Goal: Communication & Community: Answer question/provide support

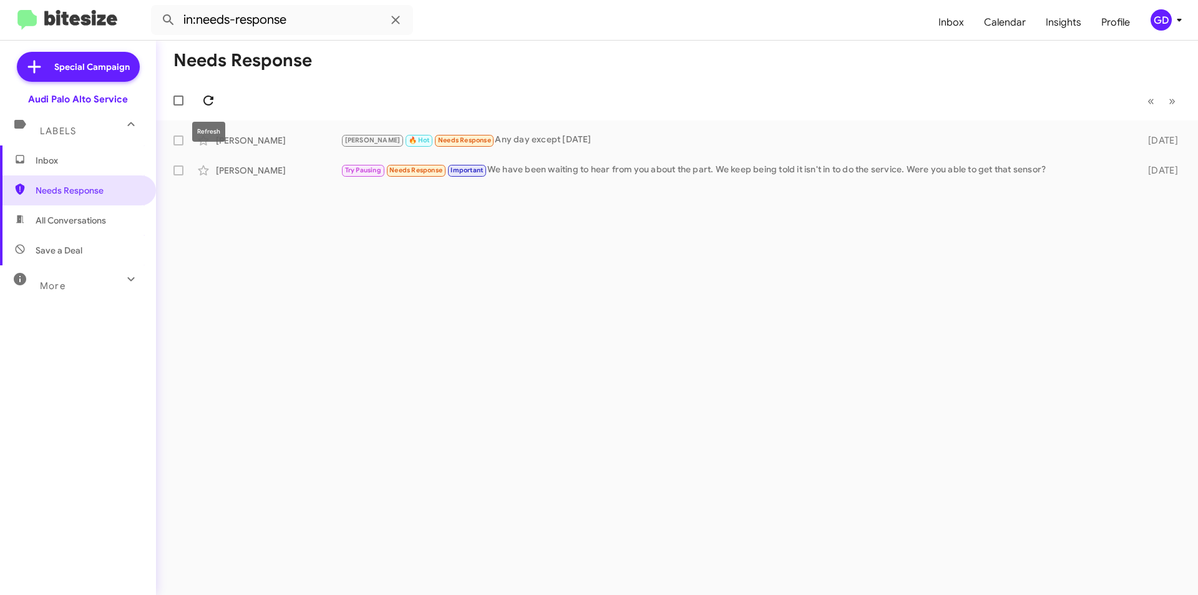
click at [213, 96] on icon at bounding box center [208, 100] width 15 height 15
click at [56, 160] on span "Inbox" at bounding box center [89, 160] width 106 height 12
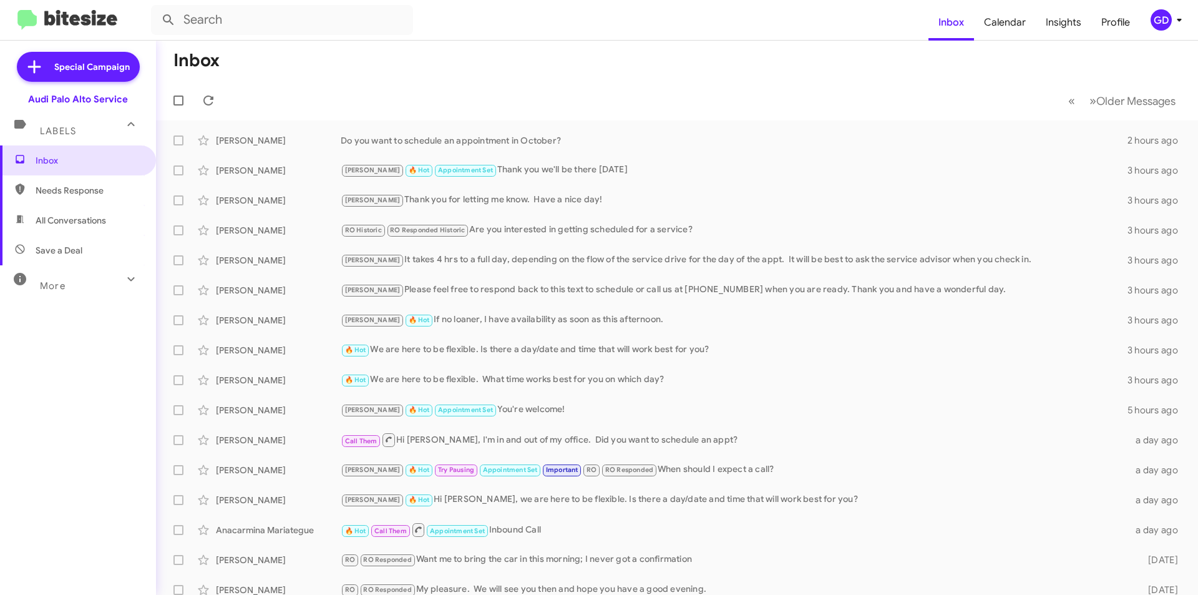
click at [63, 221] on span "All Conversations" at bounding box center [71, 220] width 71 height 12
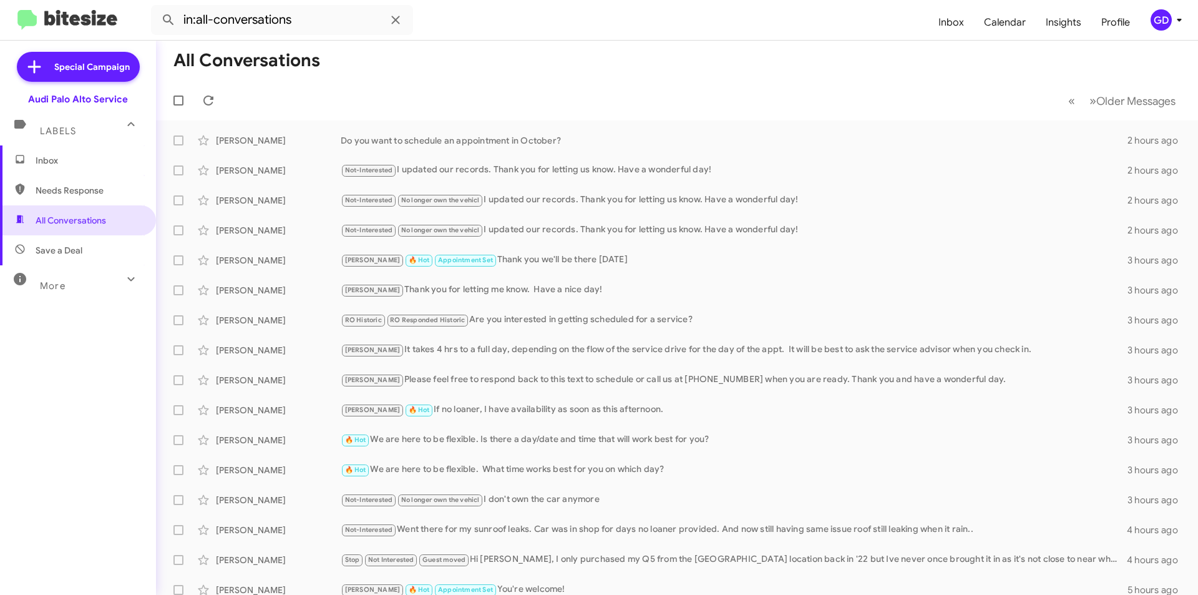
click at [58, 254] on span "Save a Deal" at bounding box center [59, 250] width 47 height 12
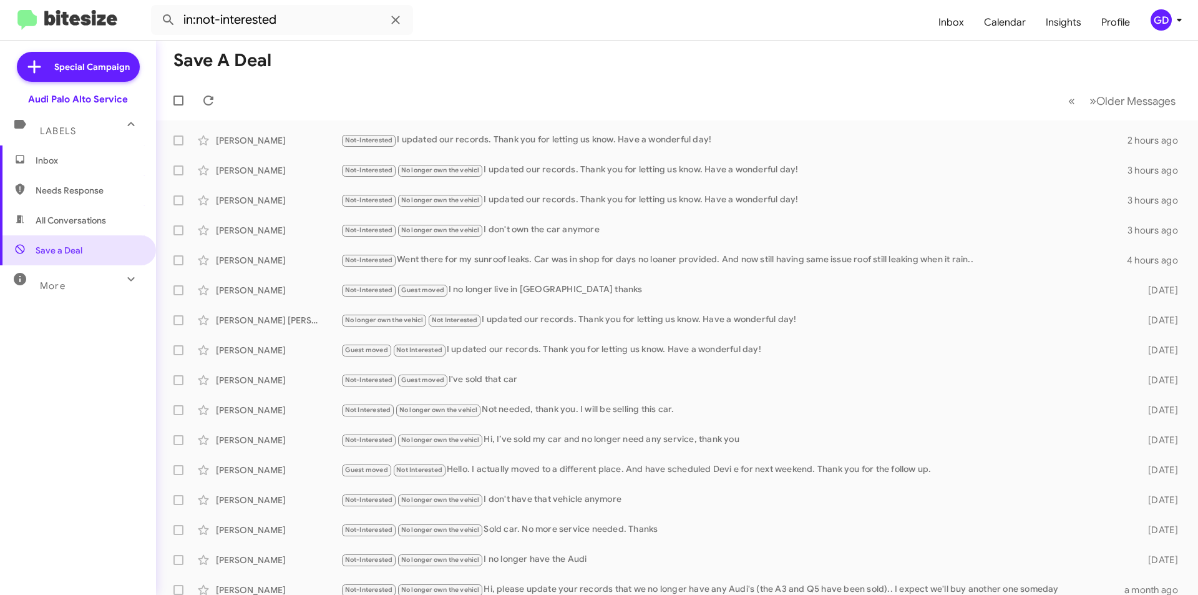
click at [63, 192] on span "Needs Response" at bounding box center [89, 190] width 106 height 12
type input "in:needs-response"
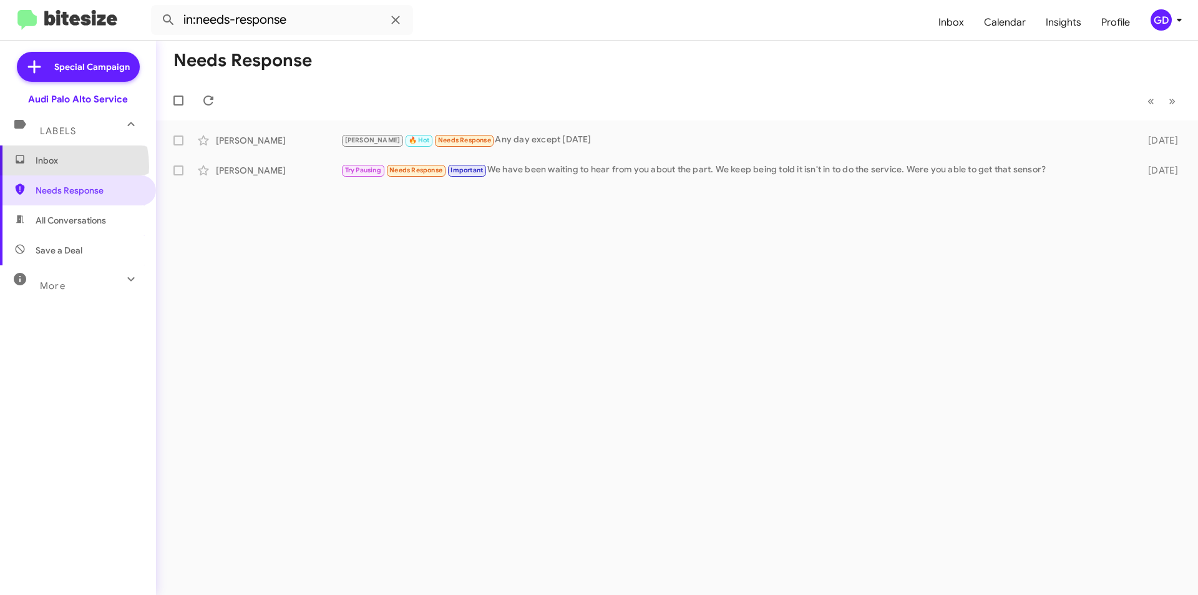
click at [47, 167] on span "Inbox" at bounding box center [78, 160] width 156 height 30
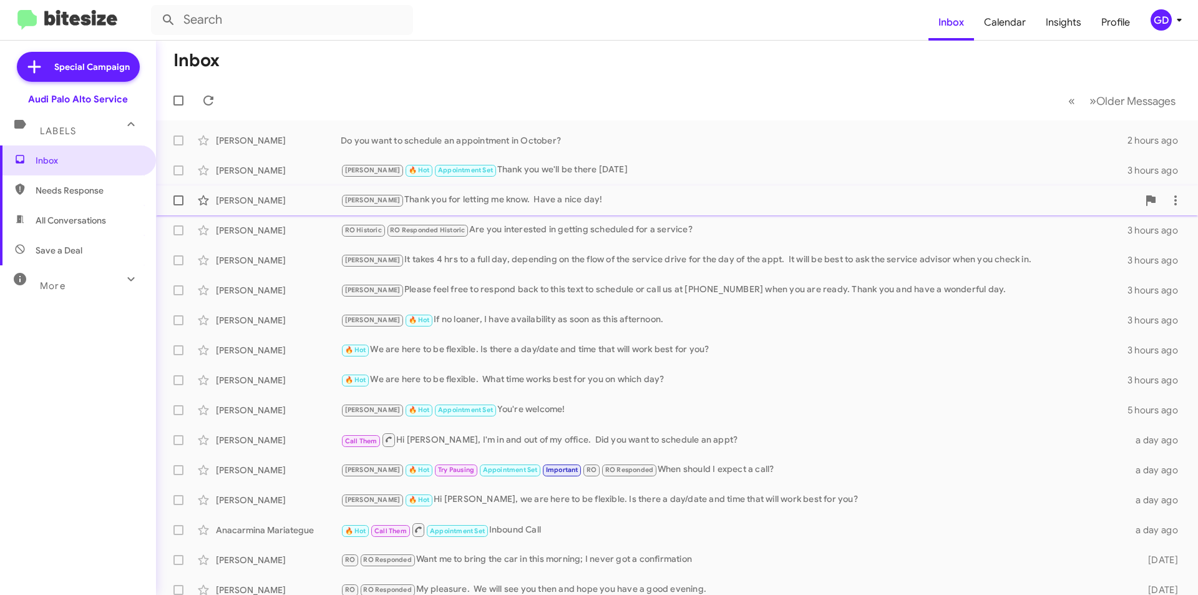
click at [818, 189] on div "[PERSON_NAME] [PERSON_NAME] Thank you for letting me know. Have a nice day! 3 h…" at bounding box center [677, 200] width 1022 height 25
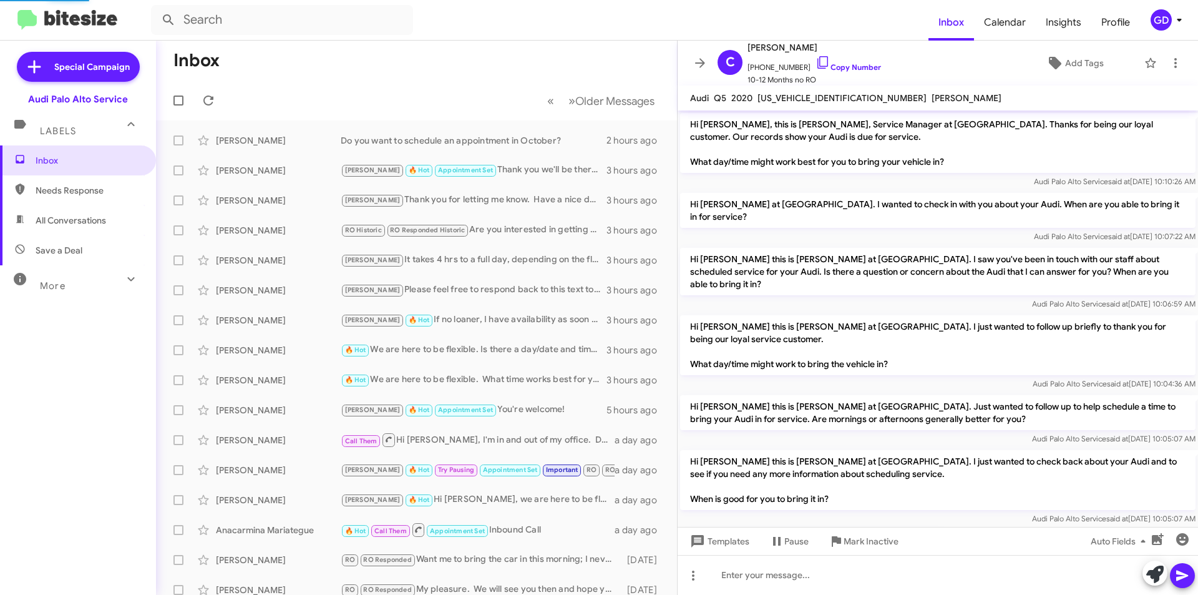
scroll to position [124, 0]
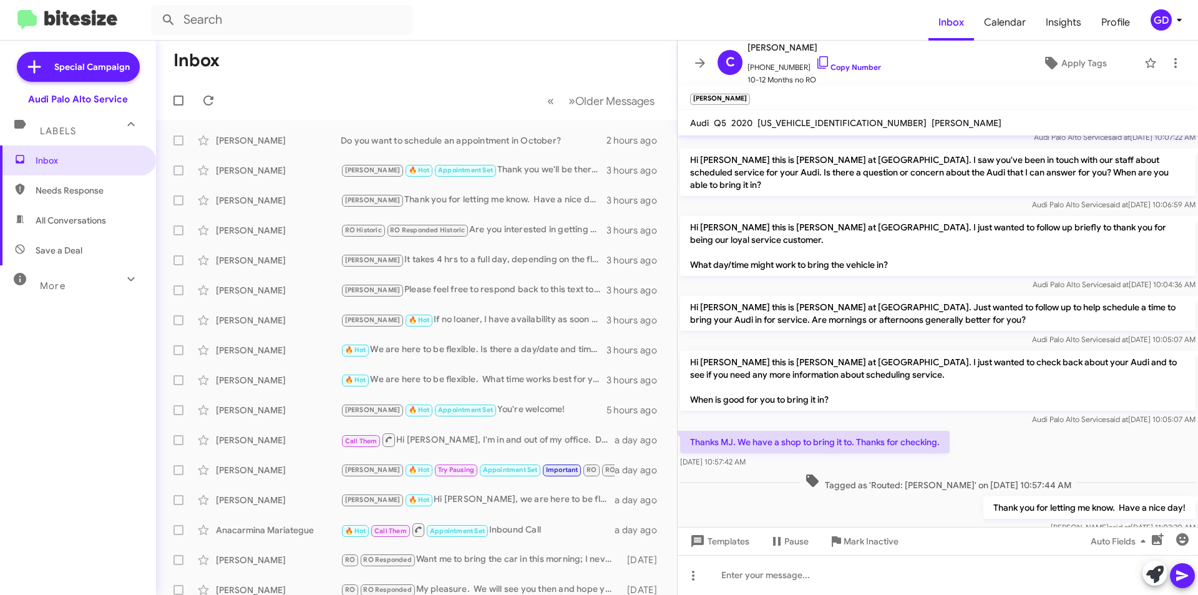
click at [74, 190] on span "Needs Response" at bounding box center [89, 190] width 106 height 12
type input "in:needs-response"
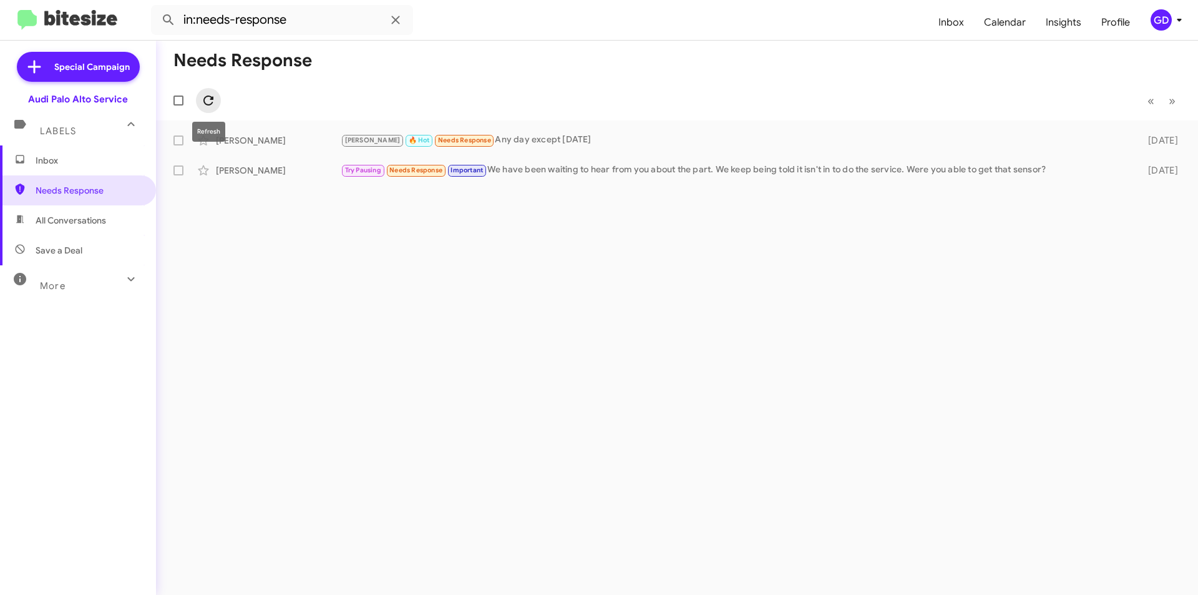
click at [205, 100] on icon at bounding box center [208, 100] width 10 height 10
click at [209, 101] on icon at bounding box center [208, 100] width 15 height 15
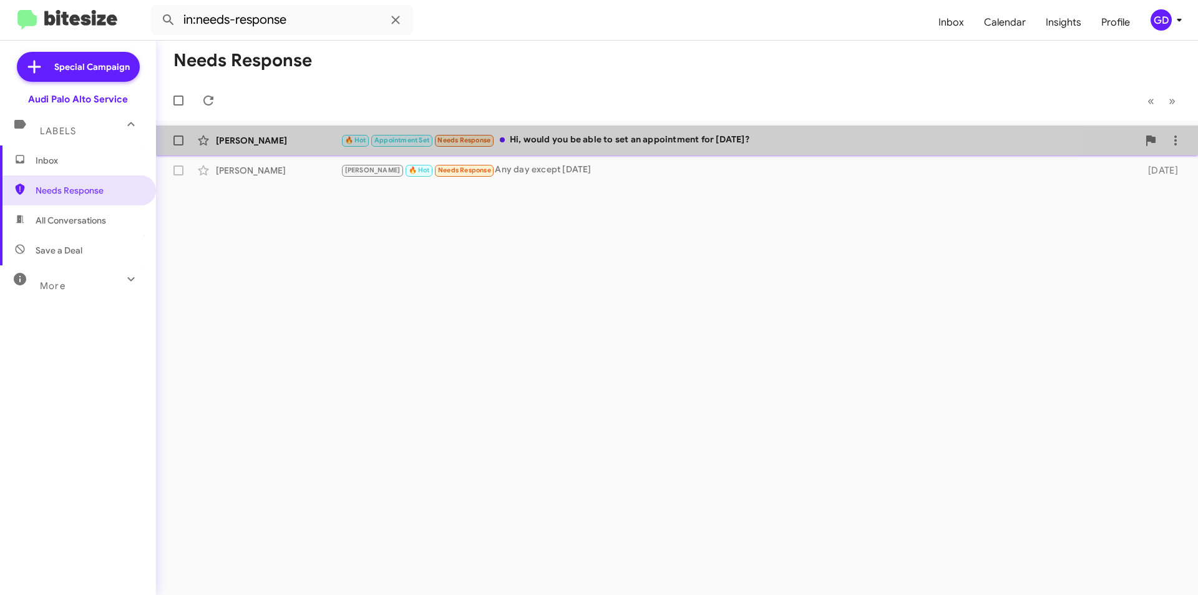
click at [585, 146] on div "🔥 Hot Appointment Set Needs Response Hi, would you be able to set an appointmen…" at bounding box center [740, 140] width 798 height 14
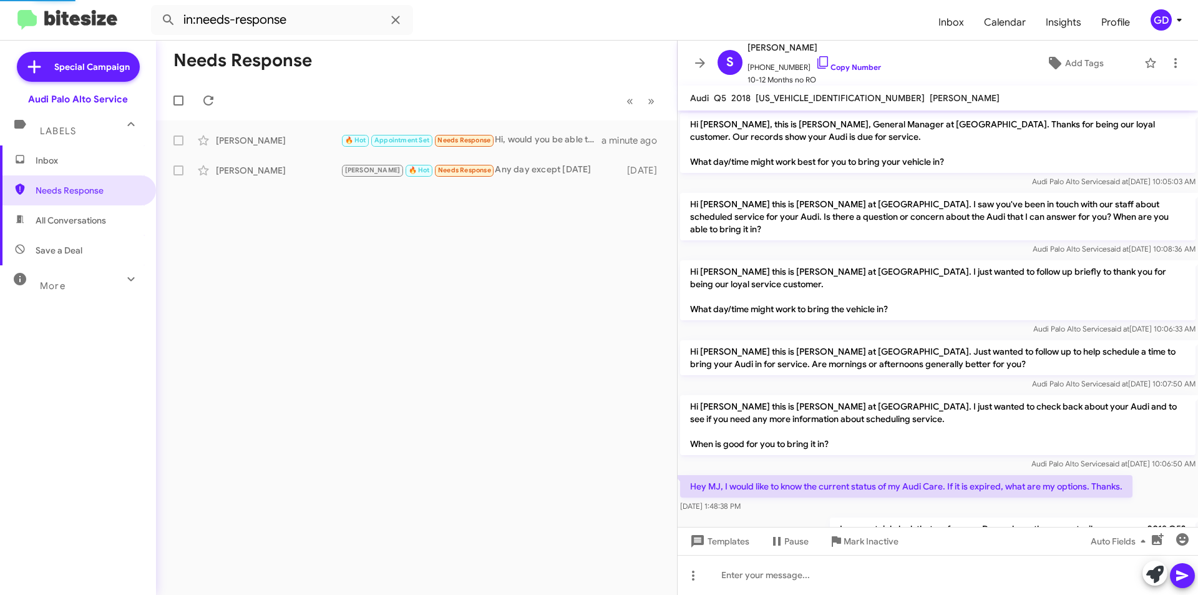
scroll to position [398, 0]
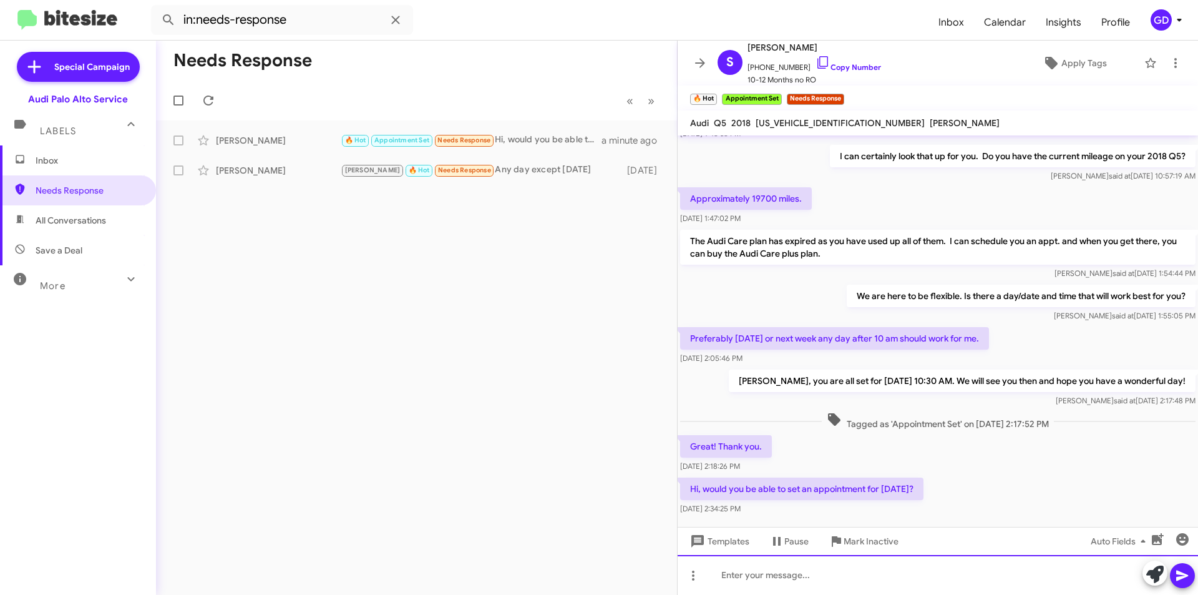
click at [735, 577] on div at bounding box center [938, 575] width 521 height 40
click at [1180, 575] on icon at bounding box center [1182, 575] width 15 height 15
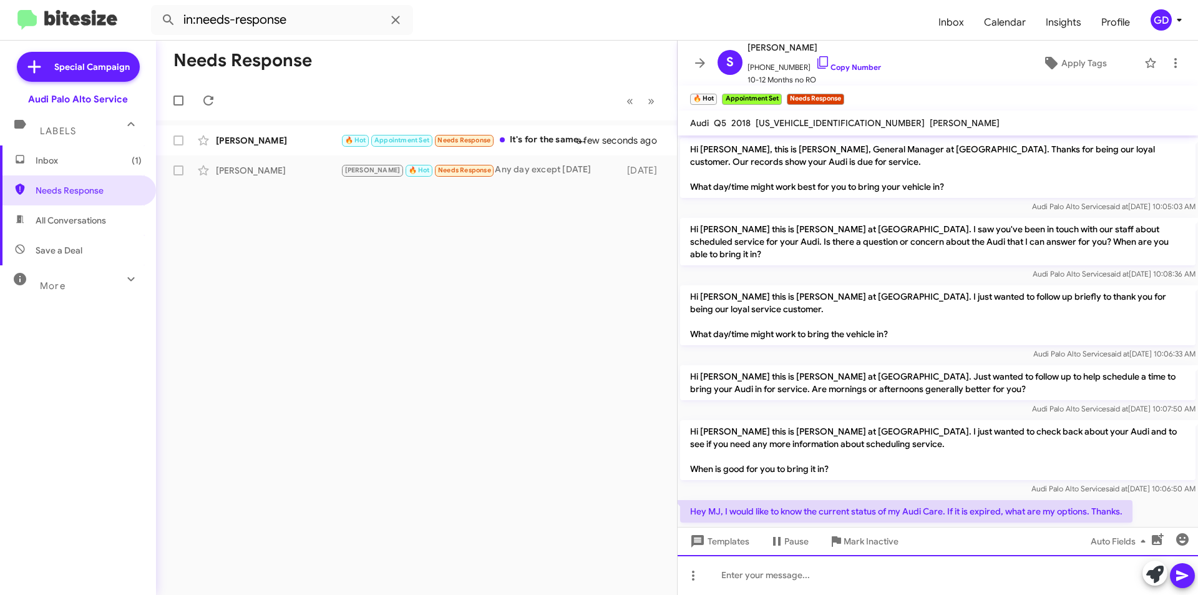
scroll to position [514, 0]
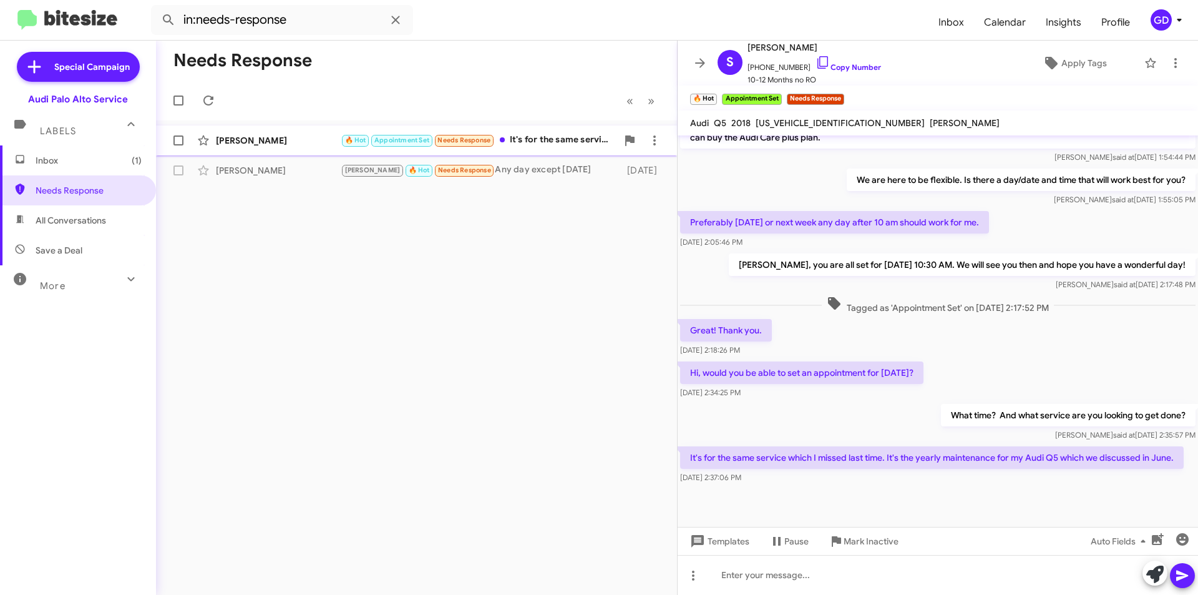
drag, startPoint x: 256, startPoint y: 140, endPoint x: 250, endPoint y: 139, distance: 6.5
click at [258, 139] on div "[PERSON_NAME]" at bounding box center [278, 140] width 125 height 12
click at [740, 577] on div at bounding box center [938, 575] width 521 height 40
click at [1183, 575] on icon at bounding box center [1182, 575] width 15 height 15
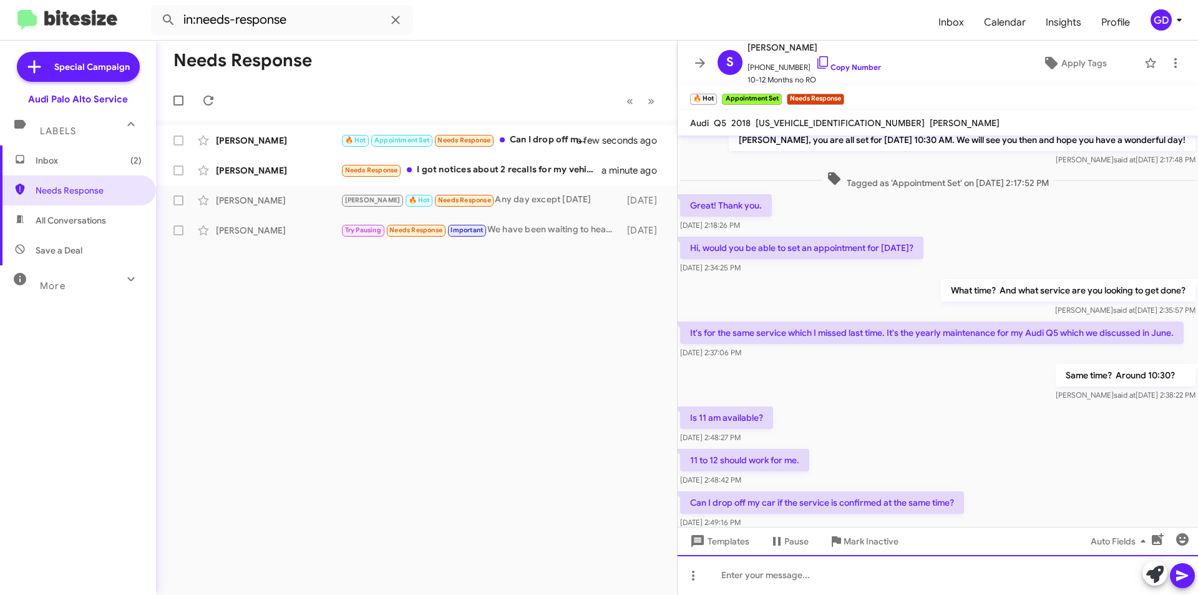
scroll to position [696, 0]
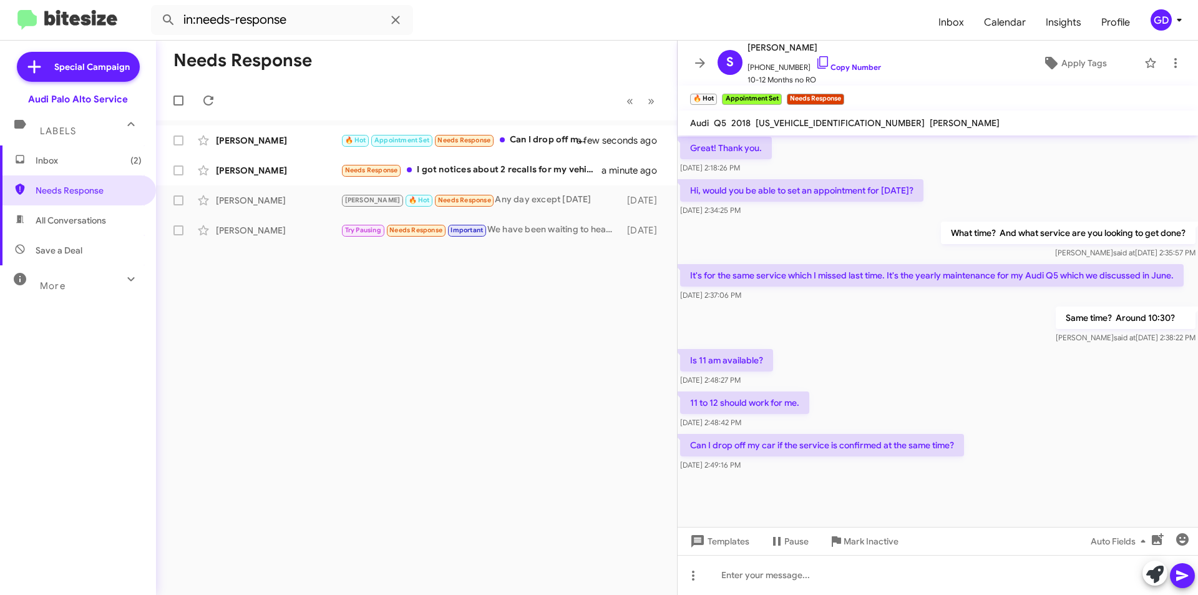
click at [939, 368] on div "Is 11 am available? [DATE] 2:48:27 PM" at bounding box center [938, 367] width 521 height 42
click at [840, 64] on link "Copy Number" at bounding box center [849, 66] width 66 height 9
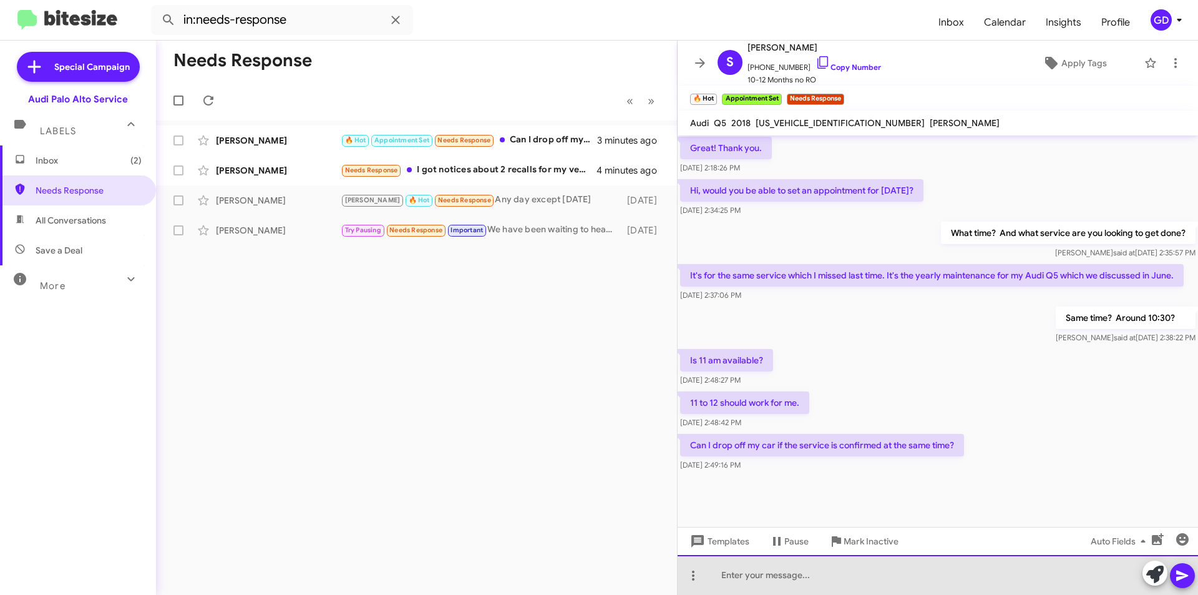
click at [803, 584] on div at bounding box center [938, 575] width 521 height 40
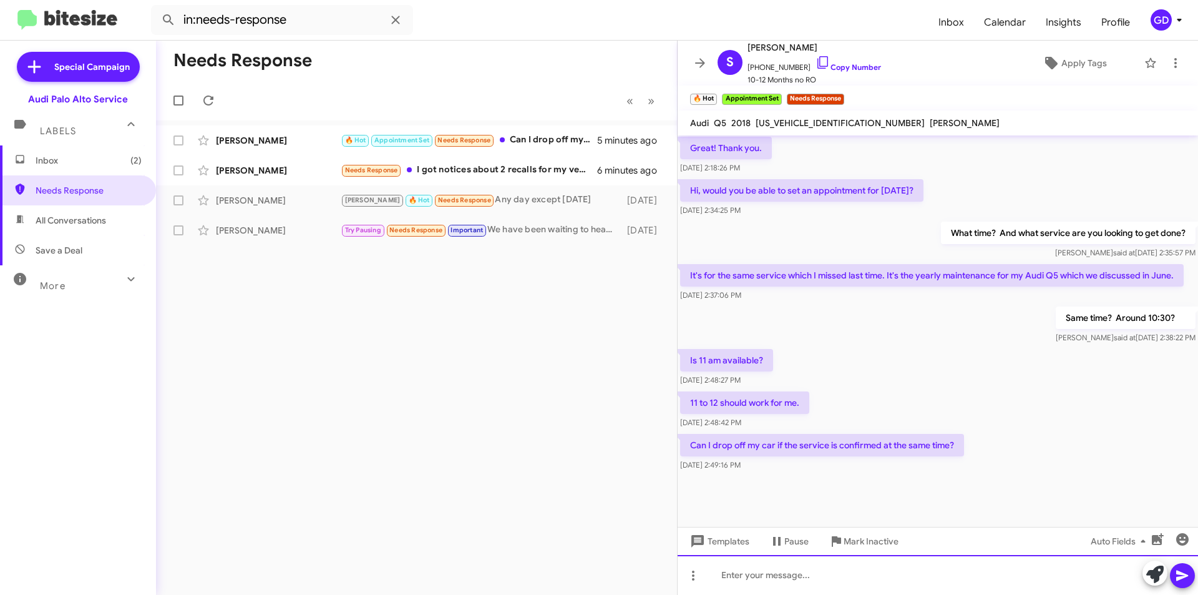
drag, startPoint x: 778, startPoint y: 579, endPoint x: 785, endPoint y: 578, distance: 6.9
click at [785, 578] on div at bounding box center [938, 575] width 521 height 40
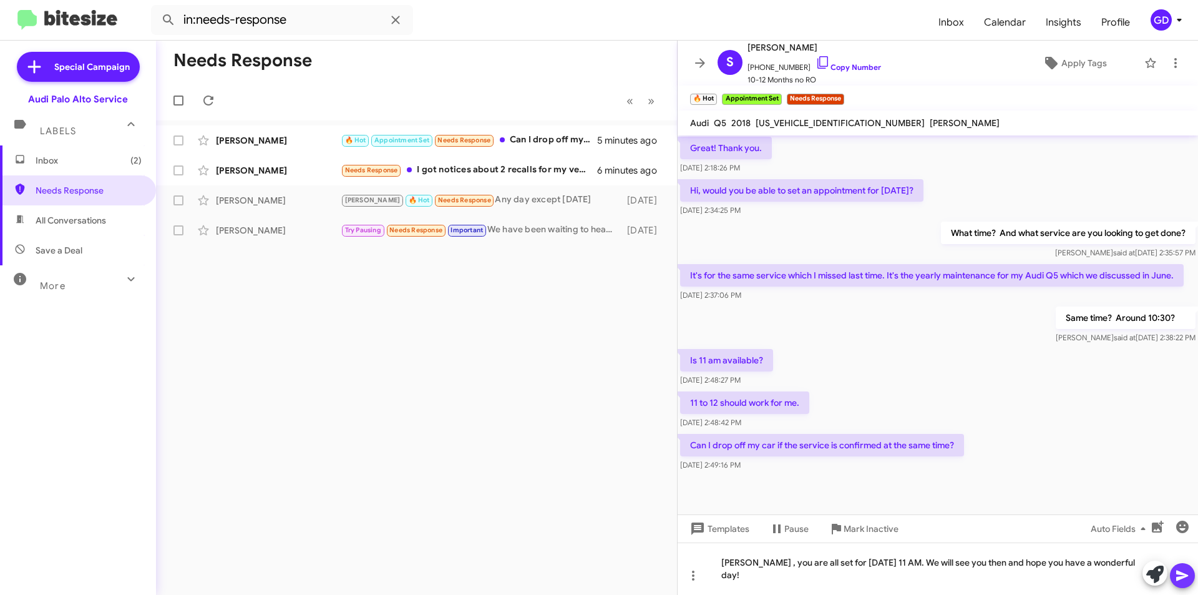
click at [1188, 574] on icon at bounding box center [1182, 575] width 15 height 15
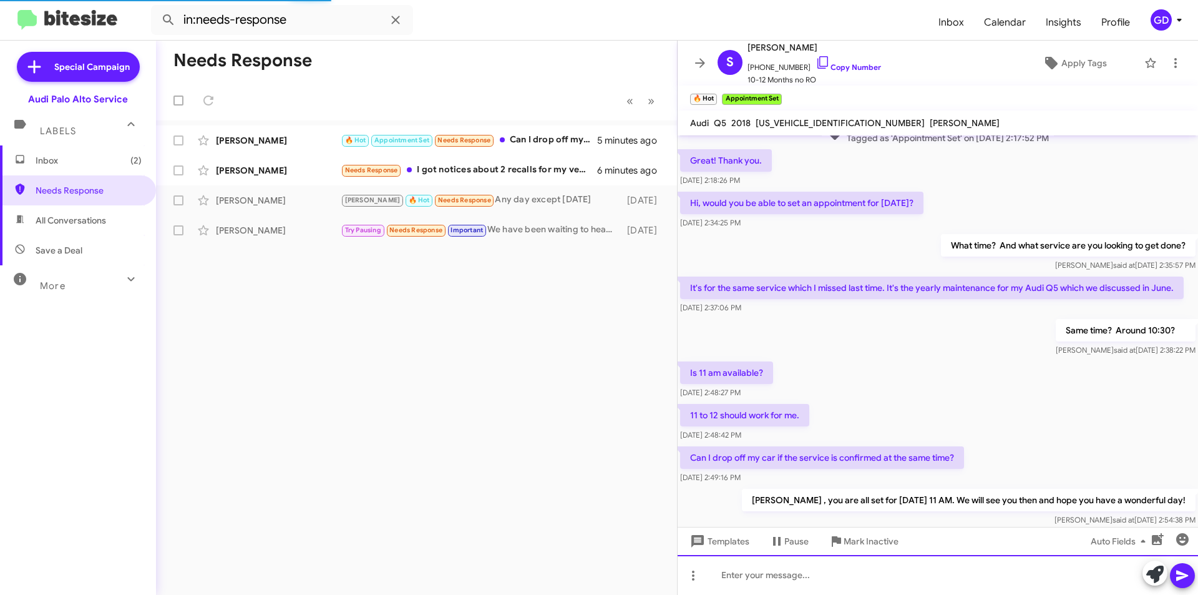
scroll to position [742, 0]
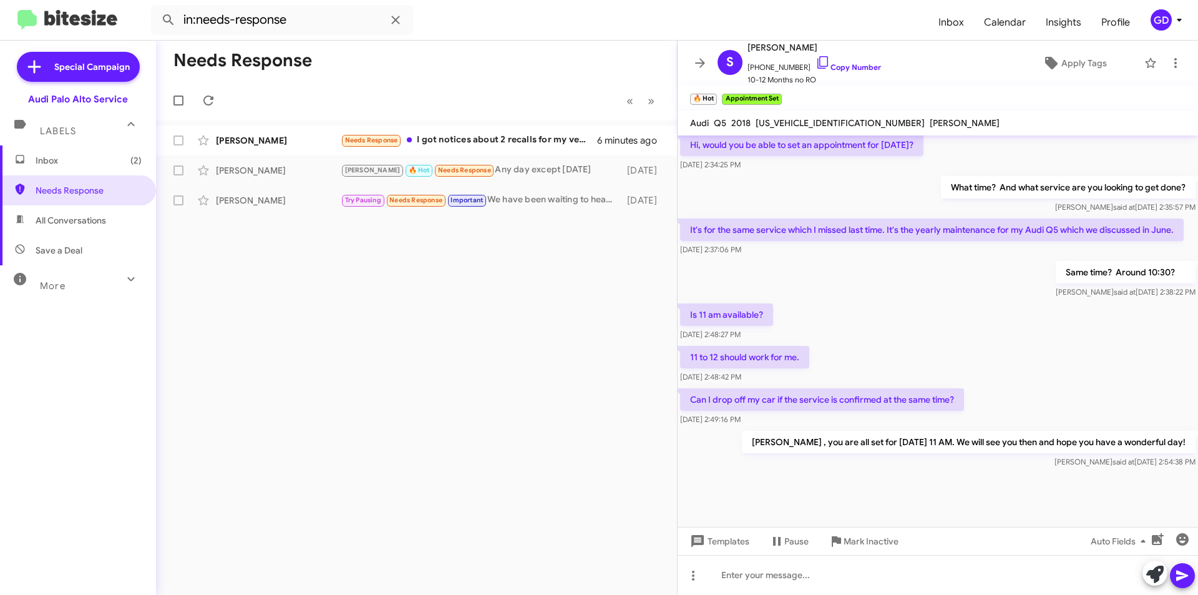
click at [928, 481] on div at bounding box center [938, 505] width 521 height 69
click at [840, 66] on link "Copy Number" at bounding box center [849, 66] width 66 height 9
click at [551, 264] on div "Needs Response « Previous » Next [PERSON_NAME] Needs Response I got notices abo…" at bounding box center [416, 318] width 521 height 554
click at [982, 301] on div "Is 11 am available? [DATE] 2:48:27 PM" at bounding box center [938, 322] width 521 height 42
click at [236, 172] on div "[PERSON_NAME]" at bounding box center [278, 170] width 125 height 12
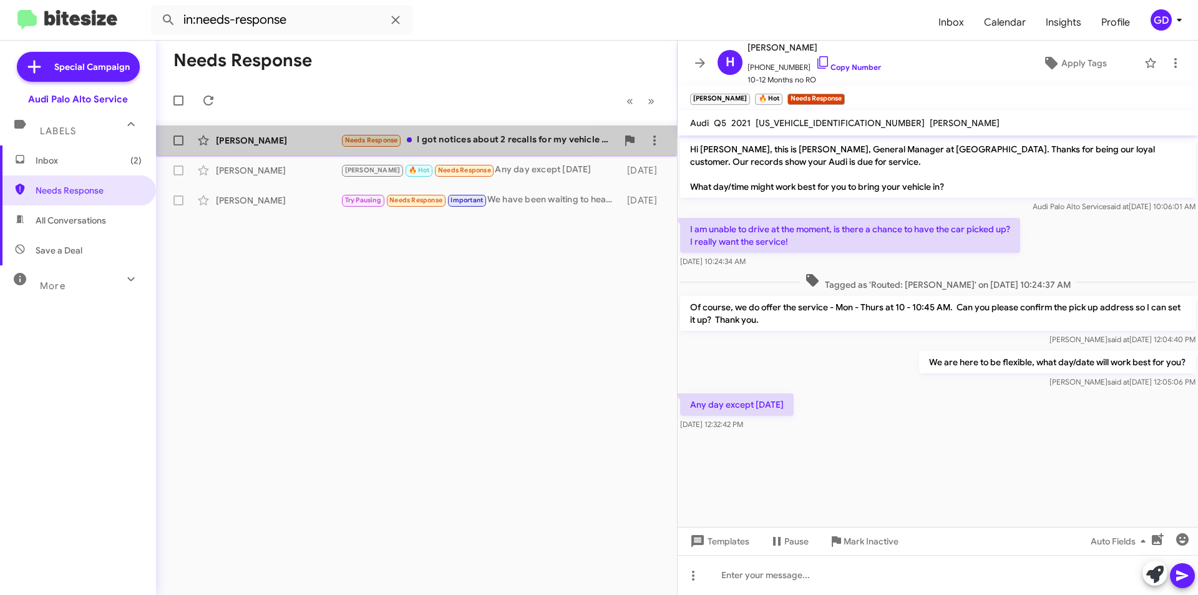
click at [239, 146] on div "[PERSON_NAME]" at bounding box center [278, 140] width 125 height 12
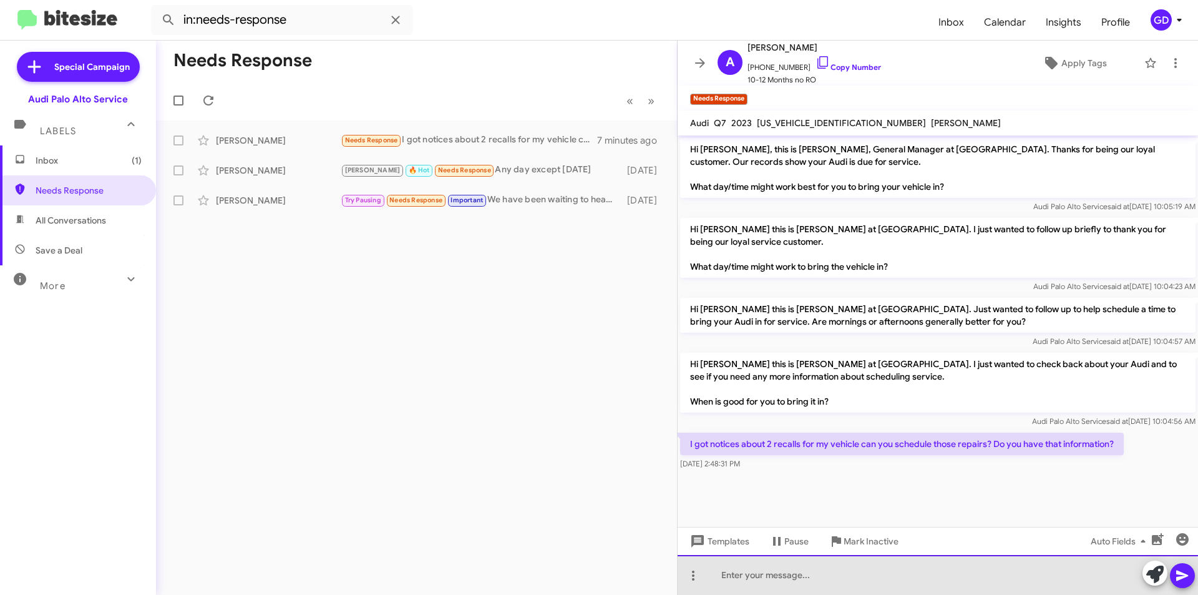
click at [732, 584] on div at bounding box center [938, 575] width 521 height 40
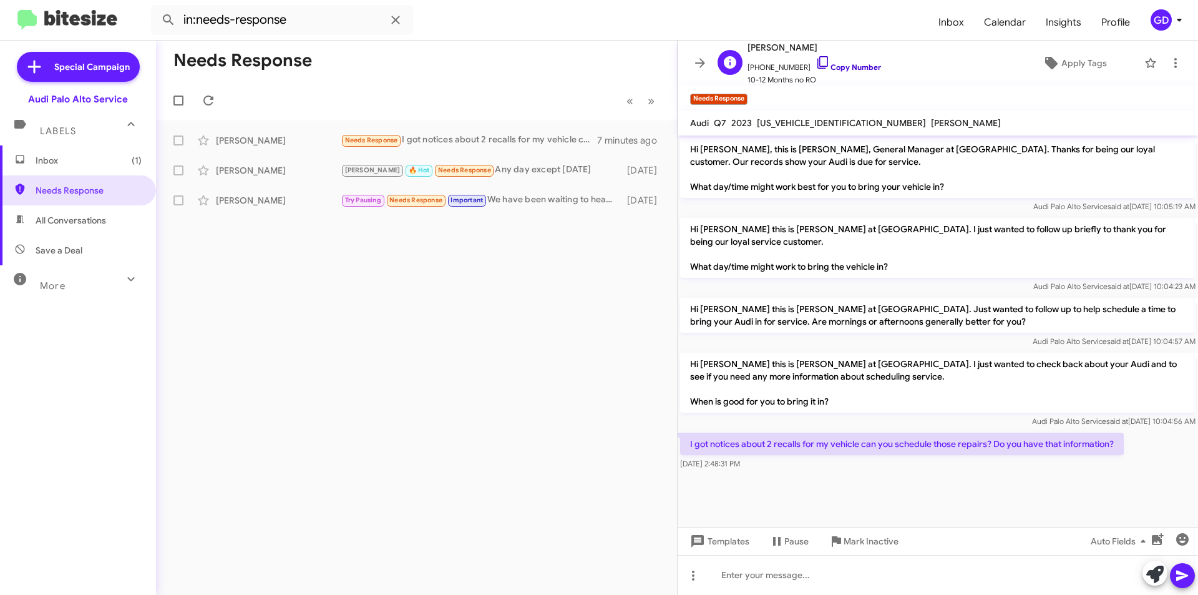
click at [845, 67] on link "Copy Number" at bounding box center [849, 66] width 66 height 9
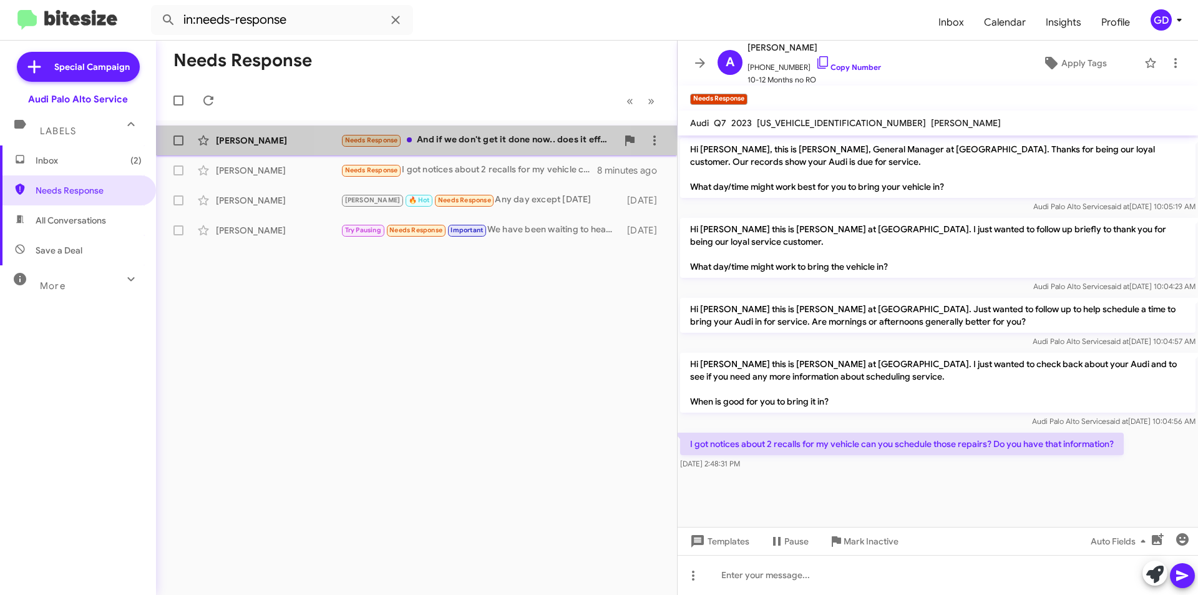
click at [461, 144] on div "Needs Response And if we don't get it done now.. does it effect the warranty" at bounding box center [479, 140] width 277 height 14
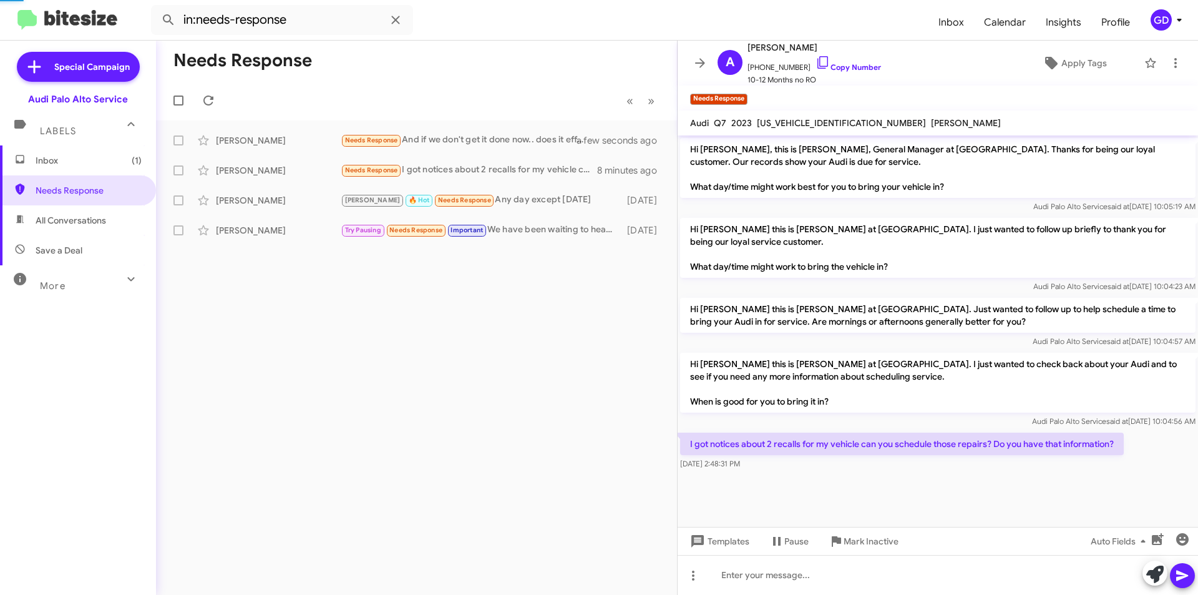
scroll to position [114, 0]
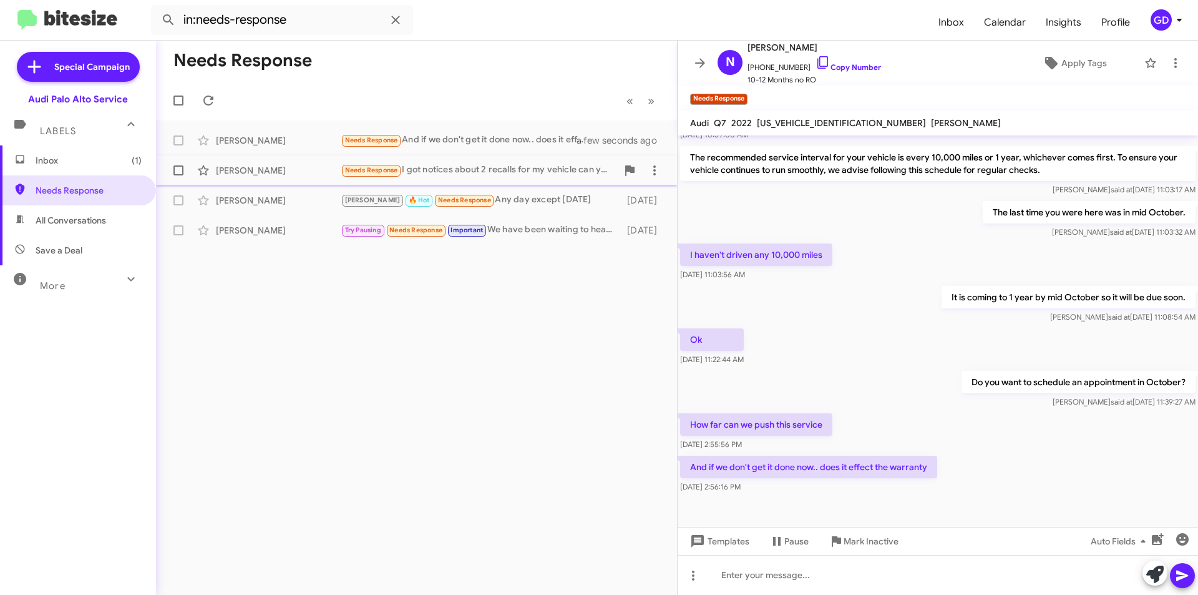
click at [240, 167] on div "[PERSON_NAME]" at bounding box center [278, 170] width 125 height 12
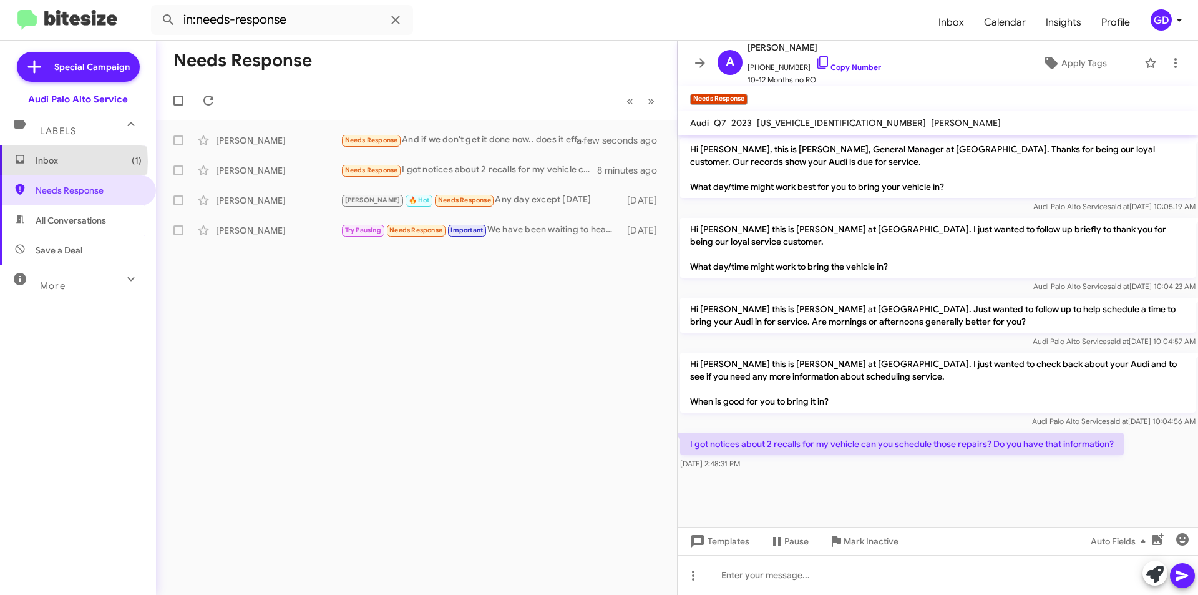
click at [34, 162] on span "Inbox (1)" at bounding box center [78, 160] width 156 height 30
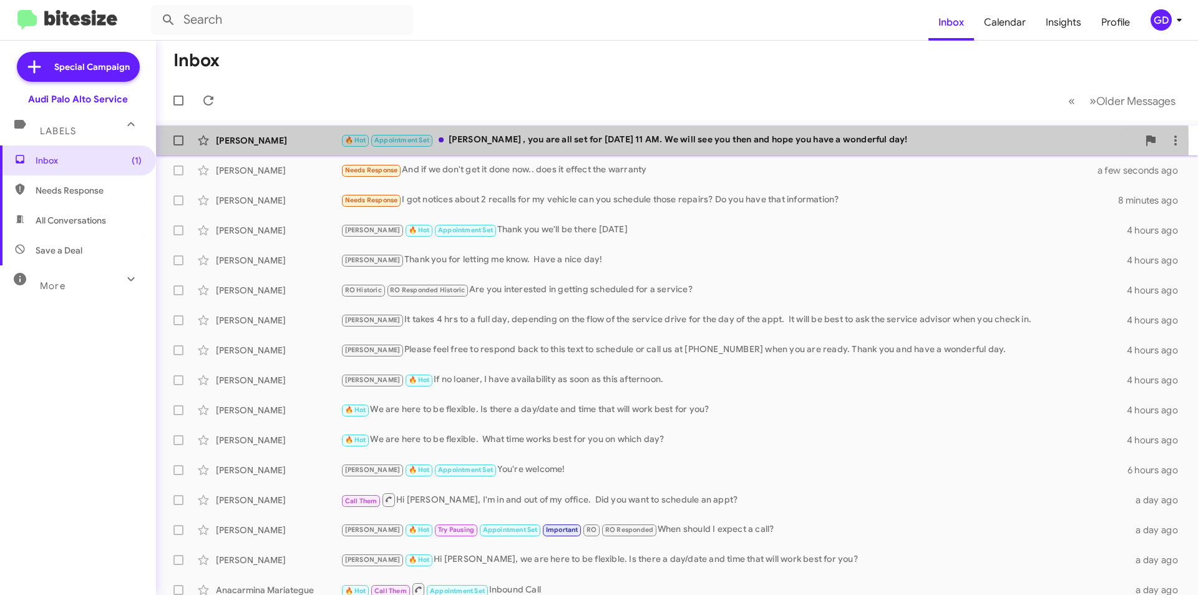
click at [521, 144] on div "🔥 Hot Appointment Set [PERSON_NAME] , you are all set for [DATE] 11 AM. We will…" at bounding box center [740, 140] width 798 height 14
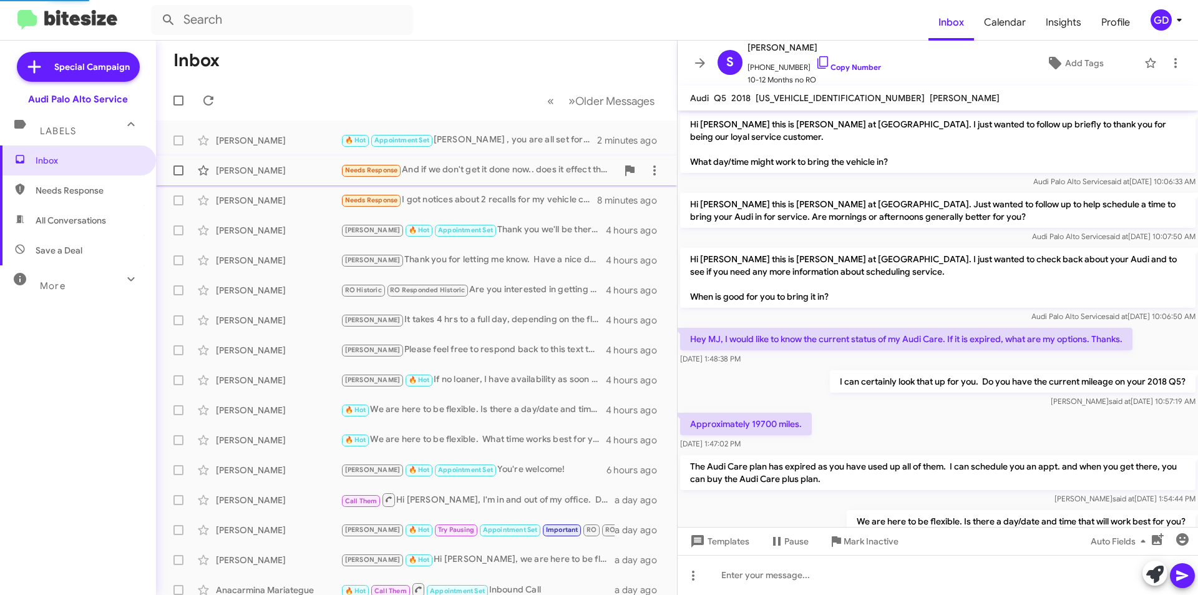
scroll to position [575, 0]
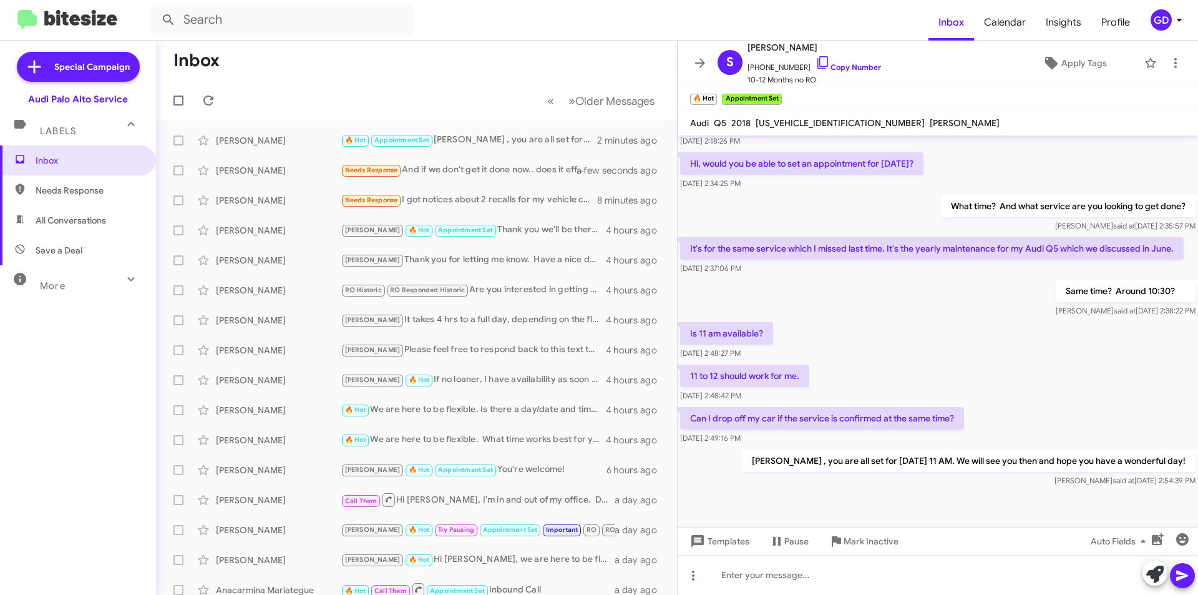
click at [90, 193] on span "Needs Response" at bounding box center [89, 190] width 106 height 12
type input "in:needs-response"
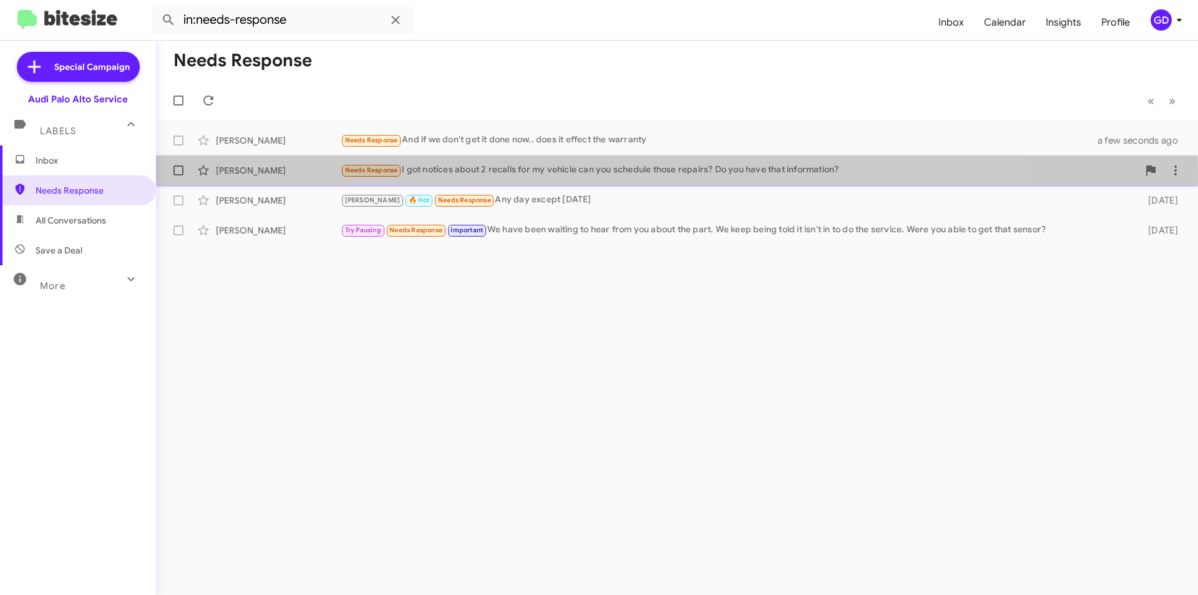
click at [242, 176] on div "[PERSON_NAME]" at bounding box center [278, 170] width 125 height 12
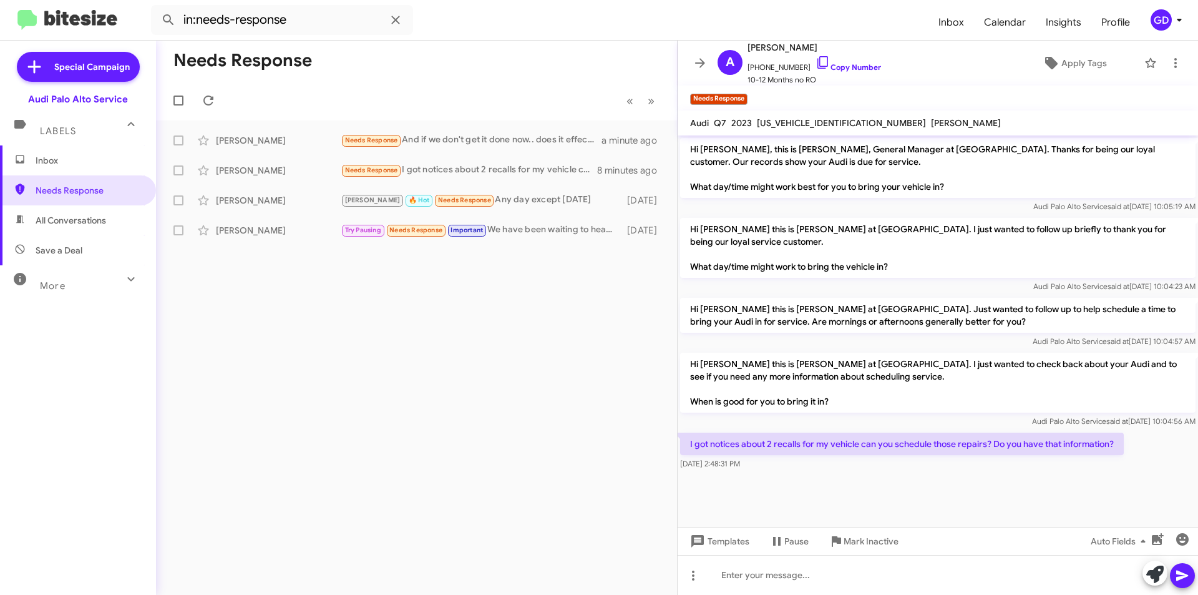
click at [943, 493] on cdk-virtual-scroll-viewport "Hi [PERSON_NAME], this is [PERSON_NAME], General Manager at [GEOGRAPHIC_DATA]. …" at bounding box center [938, 330] width 521 height 391
click at [804, 124] on span "[US_VEHICLE_IDENTIFICATION_NUMBER]" at bounding box center [841, 122] width 169 height 11
copy span "[US_VEHICLE_IDENTIFICATION_NUMBER]"
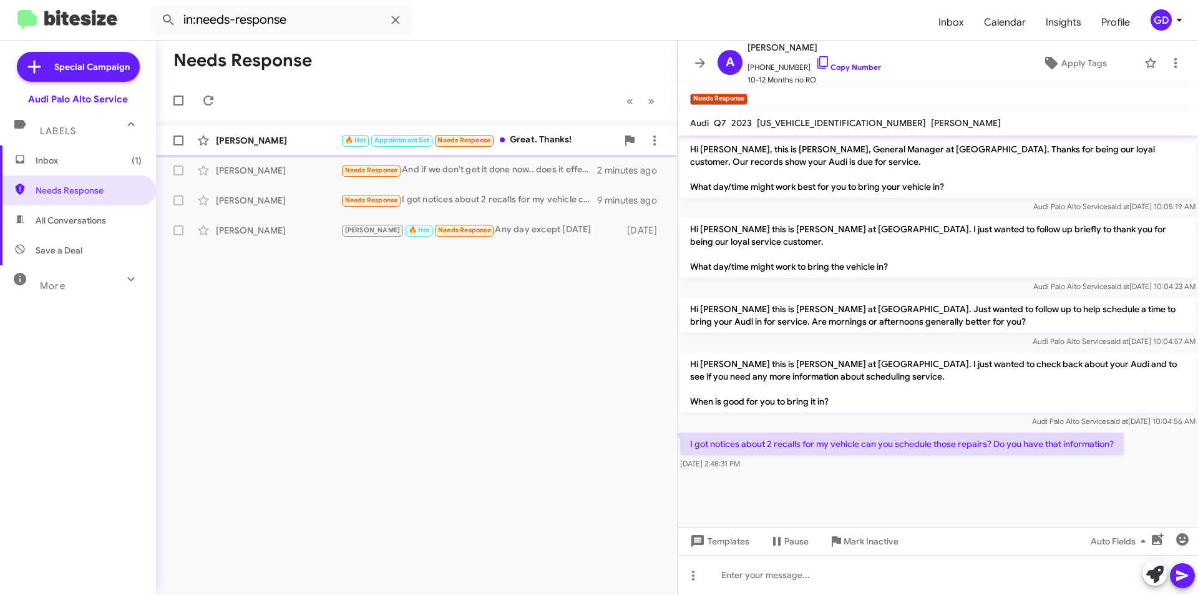
click at [268, 142] on div "[PERSON_NAME]" at bounding box center [278, 140] width 125 height 12
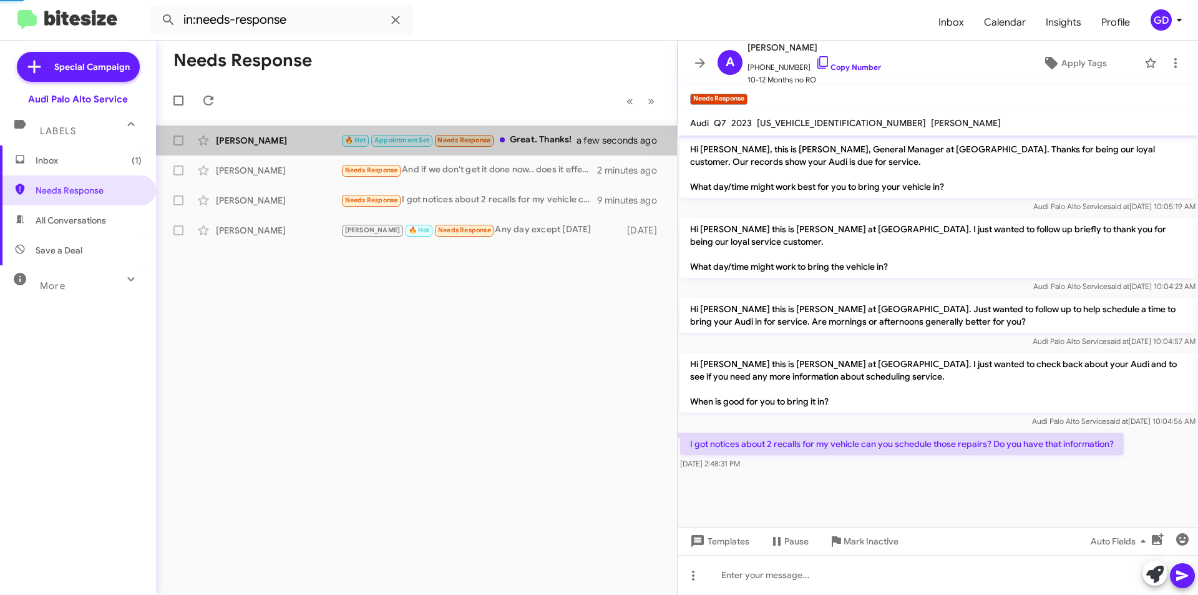
scroll to position [563, 0]
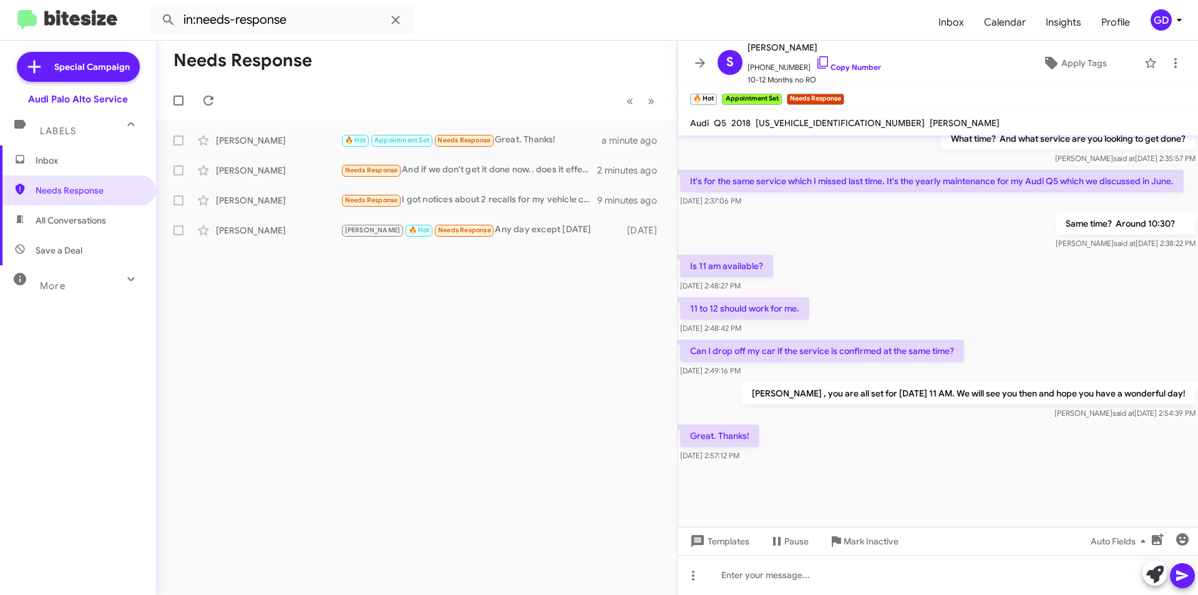
click at [982, 438] on div "Great. Thanks! [DATE] 2:57:12 PM" at bounding box center [938, 443] width 521 height 42
click at [715, 580] on div at bounding box center [938, 575] width 521 height 40
click at [1182, 577] on icon at bounding box center [1183, 576] width 12 height 11
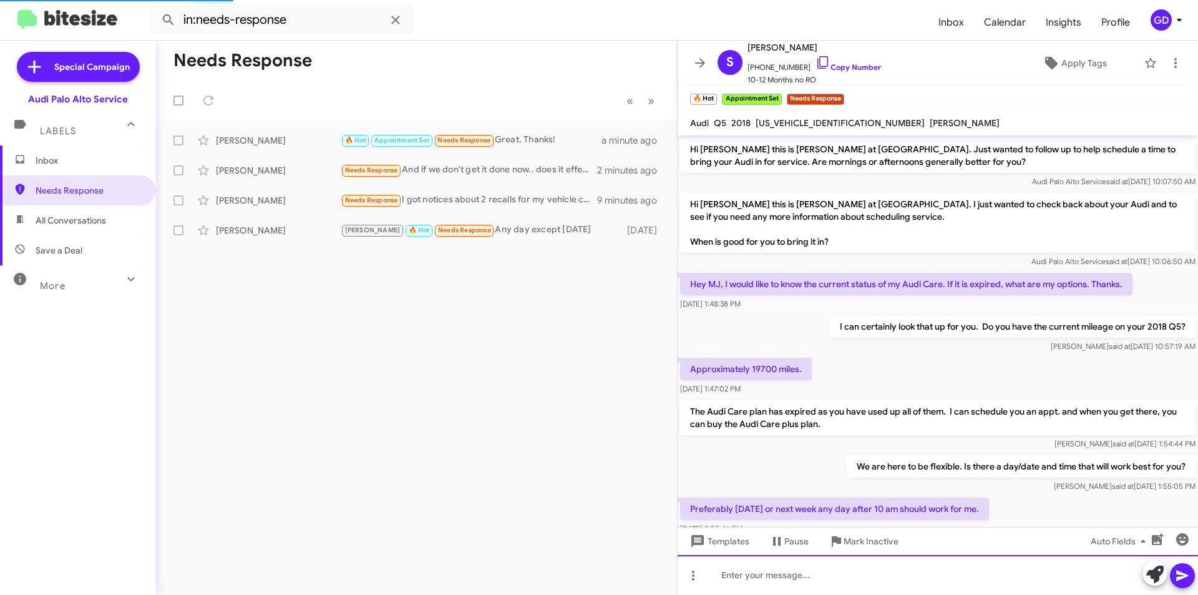
scroll to position [62, 0]
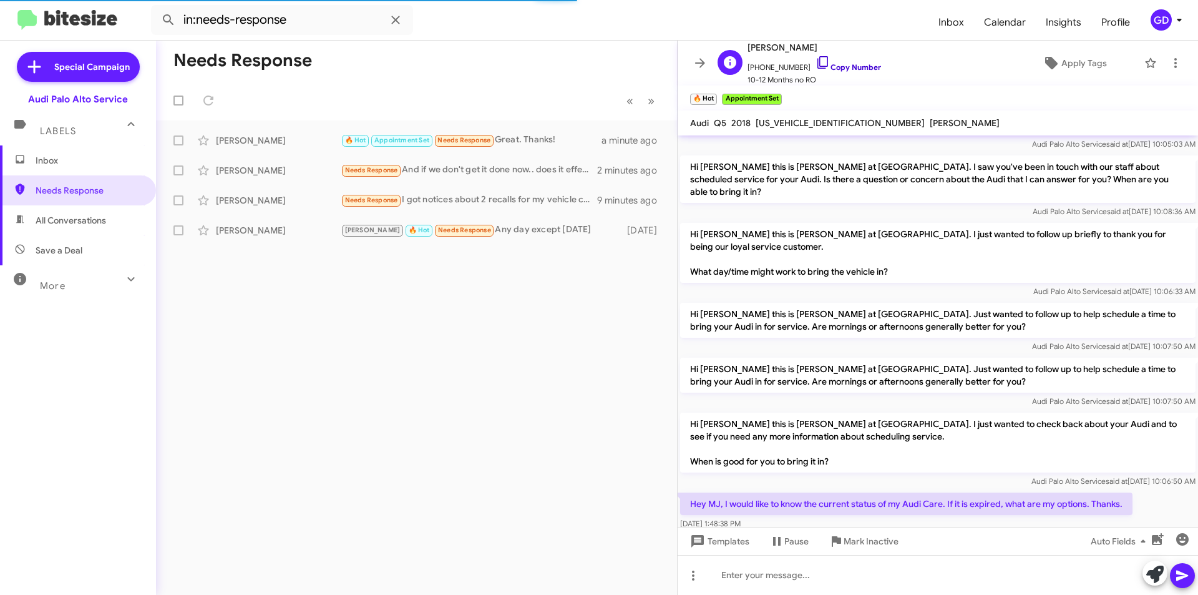
click at [833, 66] on link "Copy Number" at bounding box center [849, 66] width 66 height 9
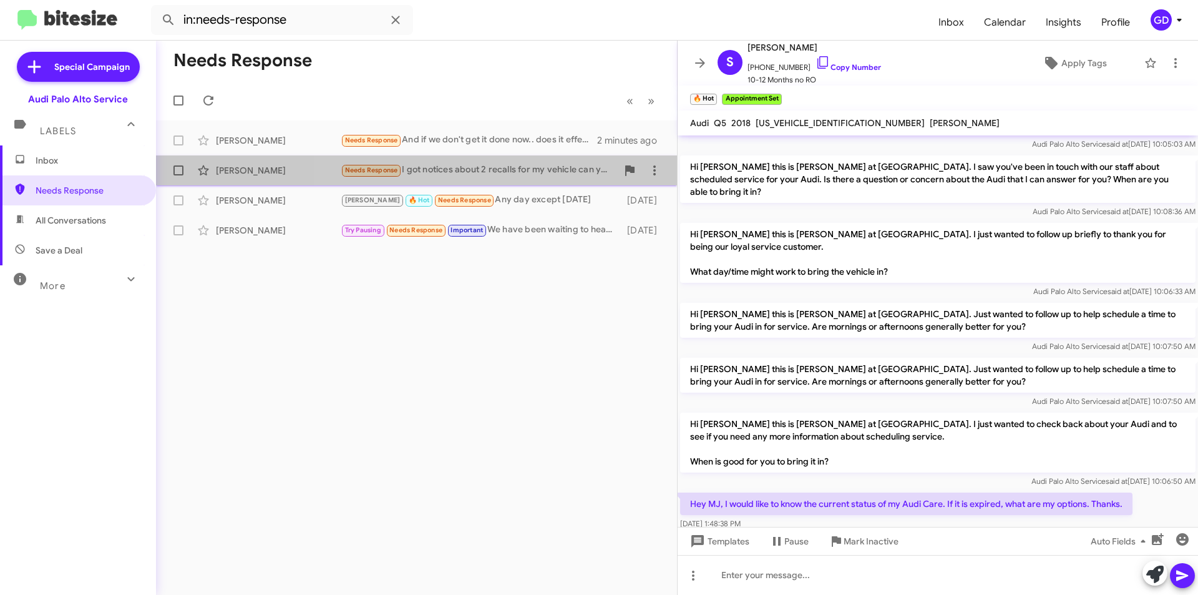
click at [499, 175] on div "Needs Response I got notices about 2 recalls for my vehicle can you schedule th…" at bounding box center [479, 170] width 277 height 14
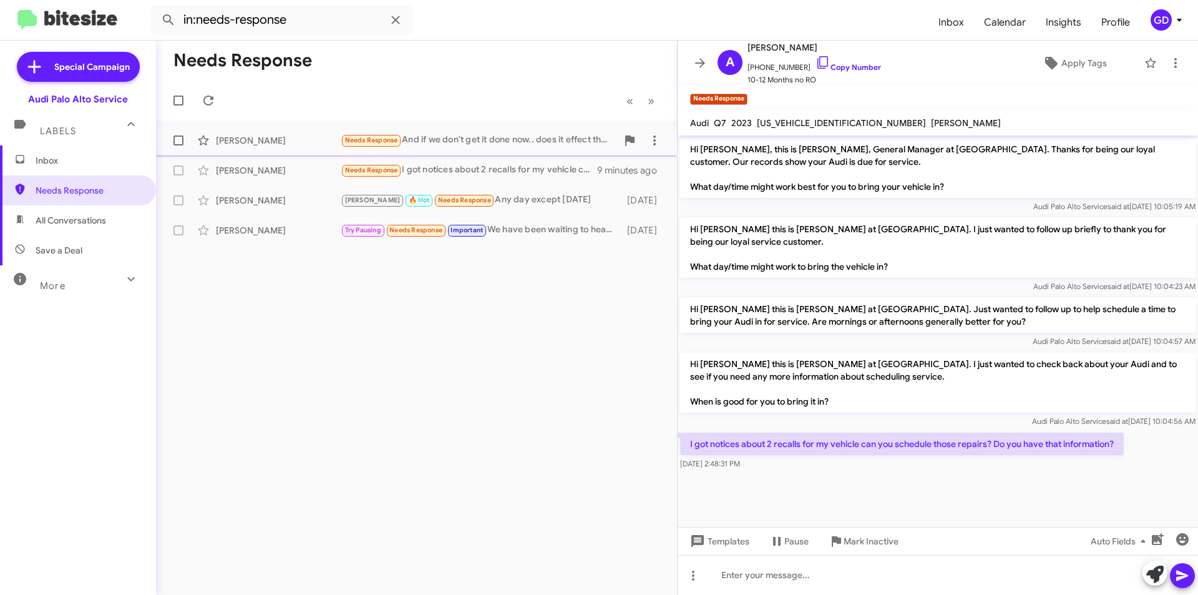
click at [240, 140] on div "[PERSON_NAME]" at bounding box center [278, 140] width 125 height 12
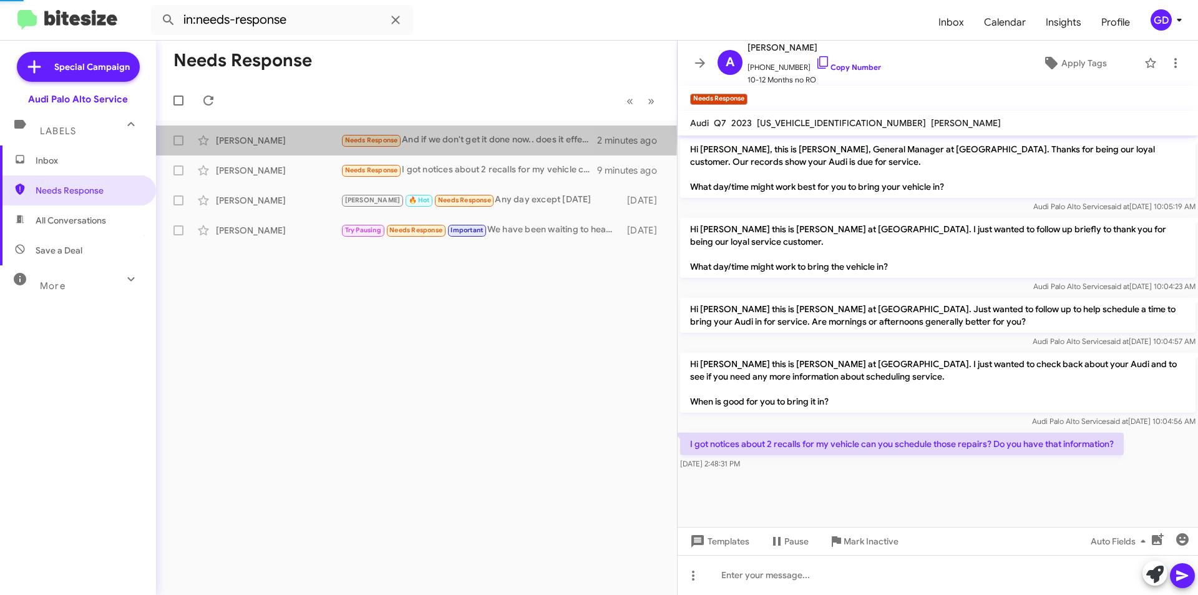
scroll to position [114, 0]
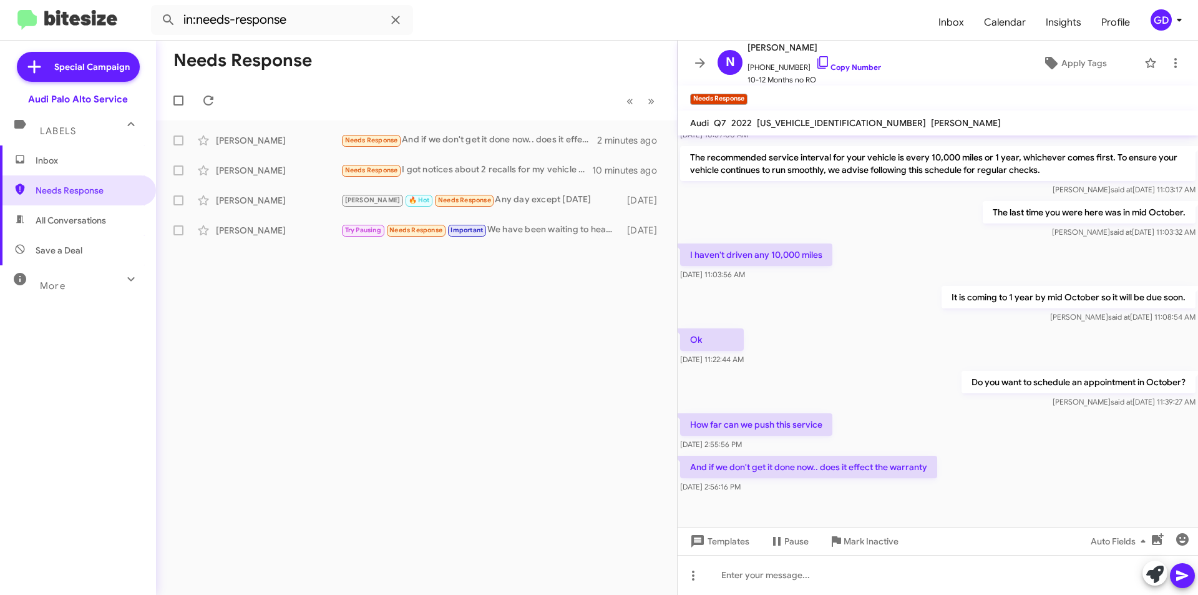
click at [53, 160] on span "Inbox" at bounding box center [89, 160] width 106 height 12
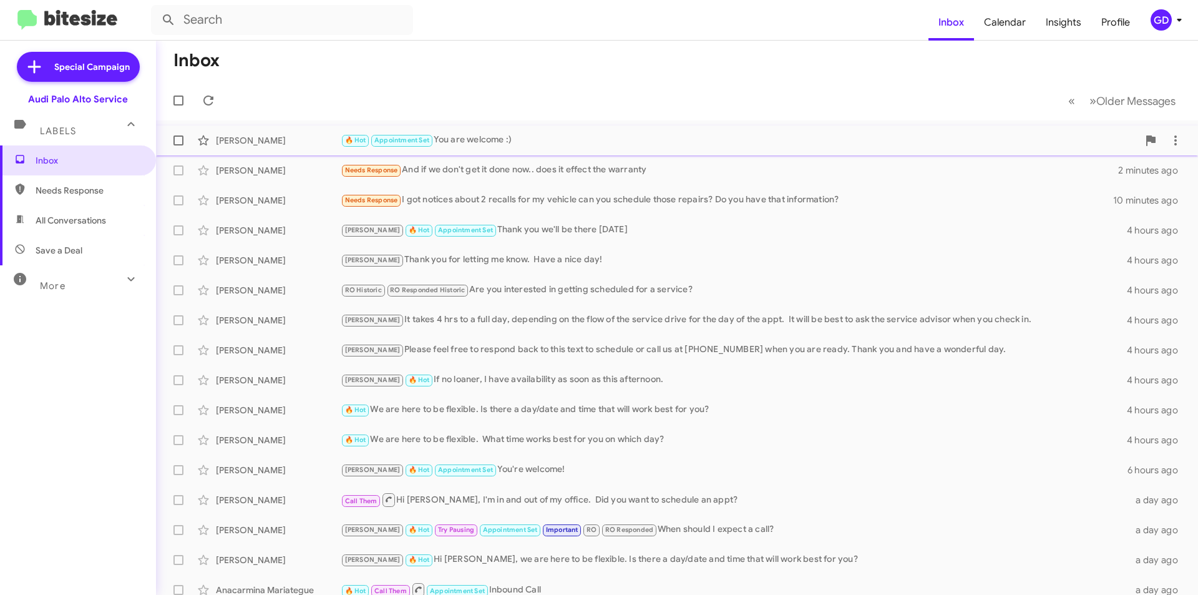
click at [490, 142] on div "🔥 Hot Appointment Set You are welcome :)" at bounding box center [740, 140] width 798 height 14
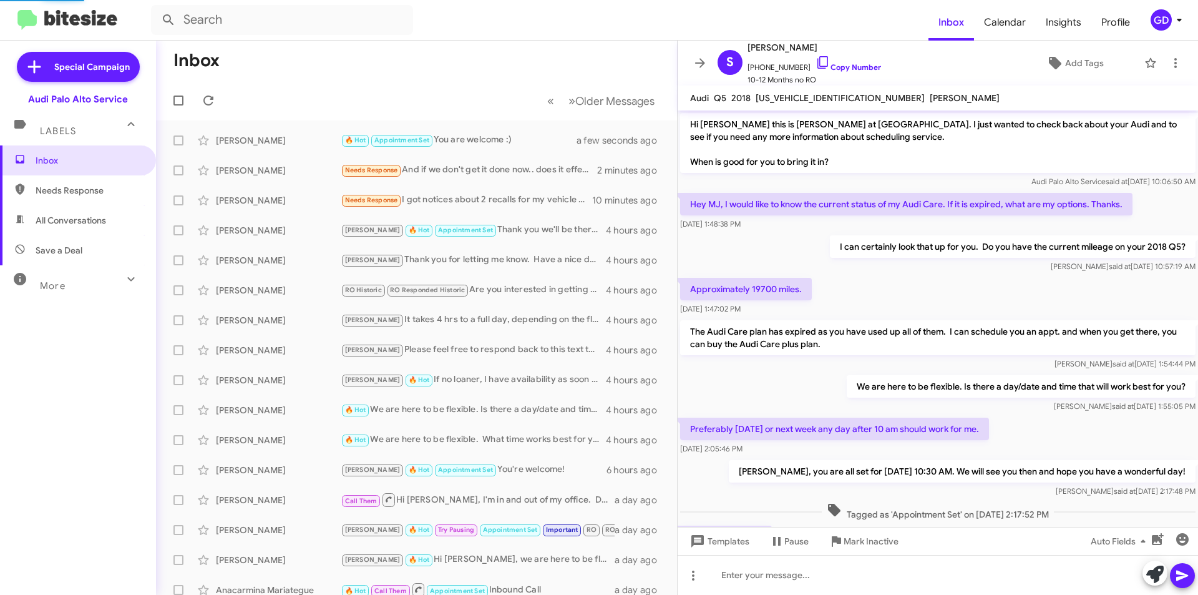
scroll to position [526, 0]
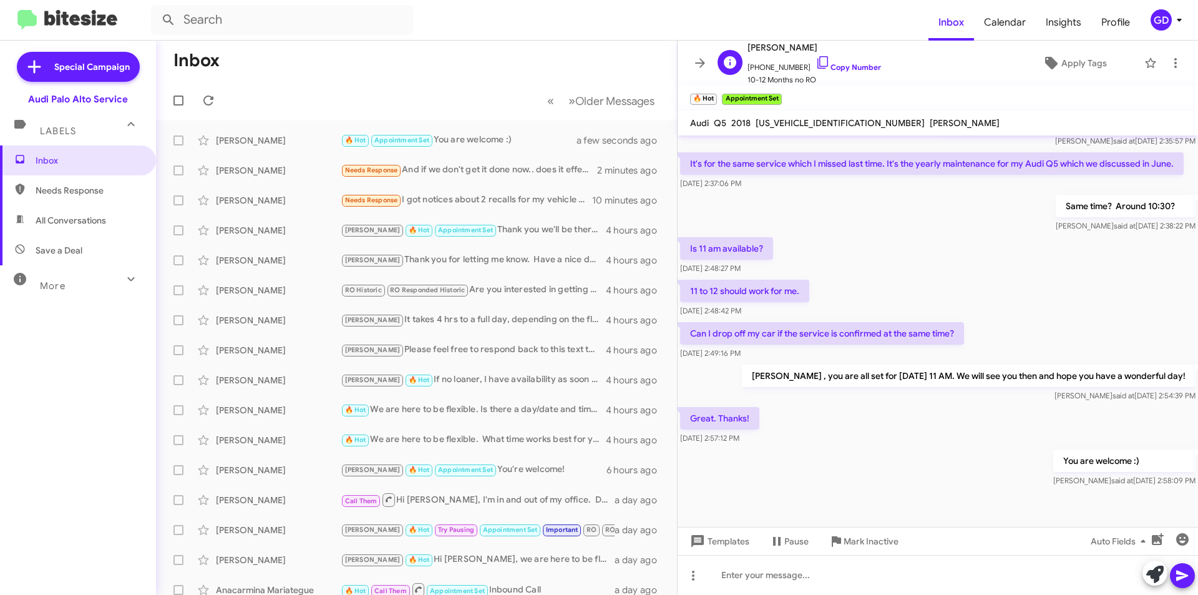
drag, startPoint x: 847, startPoint y: 65, endPoint x: 833, endPoint y: 72, distance: 15.6
click at [848, 67] on link "Copy Number" at bounding box center [849, 66] width 66 height 9
click at [49, 182] on span "Needs Response" at bounding box center [78, 190] width 156 height 30
type input "in:needs-response"
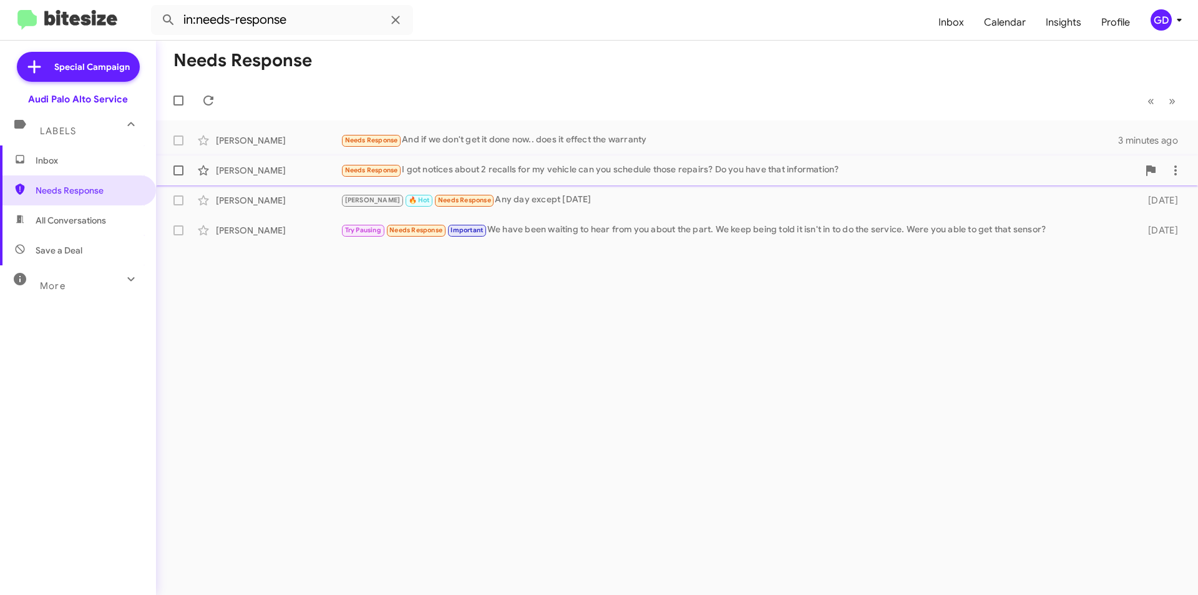
click at [529, 172] on div "Needs Response I got notices about 2 recalls for my vehicle can you schedule th…" at bounding box center [740, 170] width 798 height 14
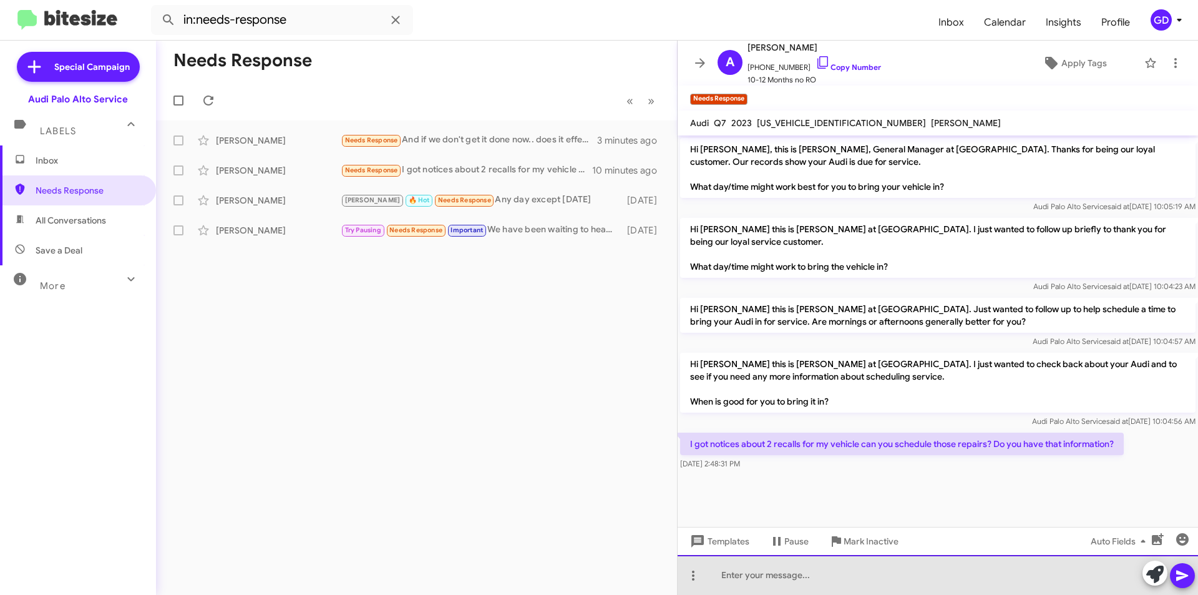
click at [750, 572] on div at bounding box center [938, 575] width 521 height 40
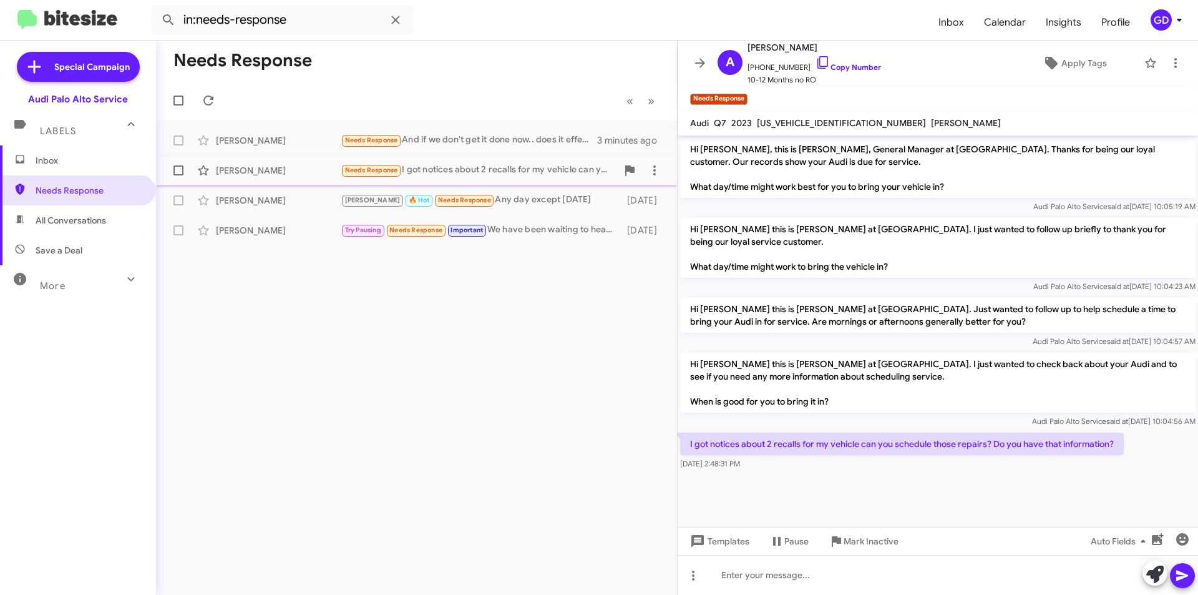
drag, startPoint x: 240, startPoint y: 170, endPoint x: 227, endPoint y: 172, distance: 13.3
click at [239, 170] on div "[PERSON_NAME]" at bounding box center [278, 170] width 125 height 12
click at [242, 143] on div "[PERSON_NAME]" at bounding box center [278, 140] width 125 height 12
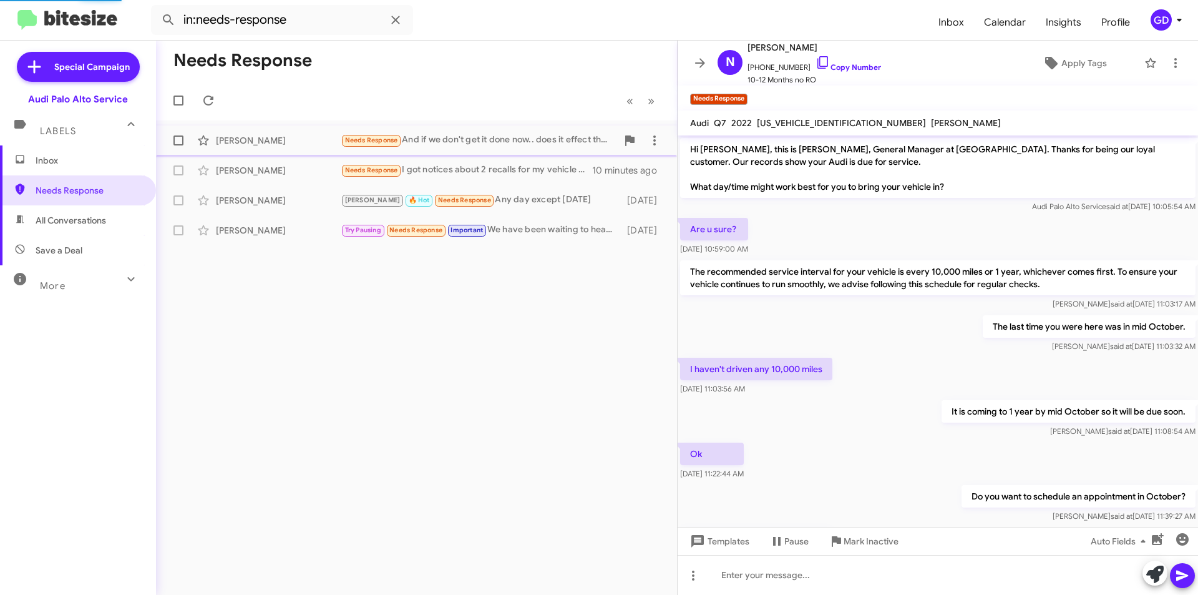
scroll to position [114, 0]
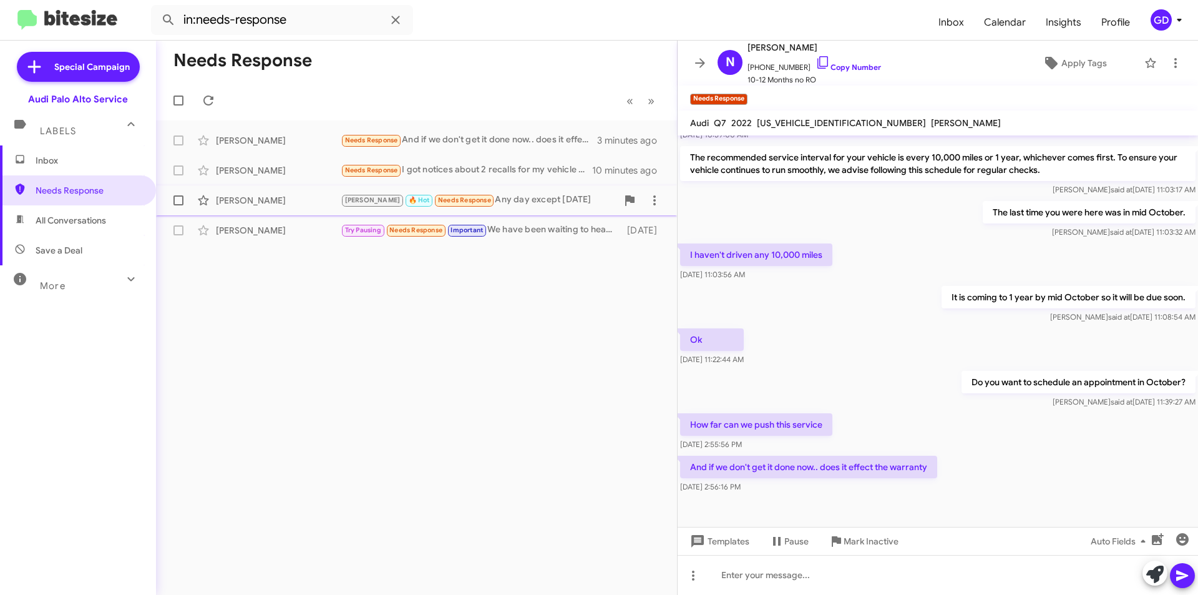
click at [257, 202] on div "[PERSON_NAME]" at bounding box center [278, 200] width 125 height 12
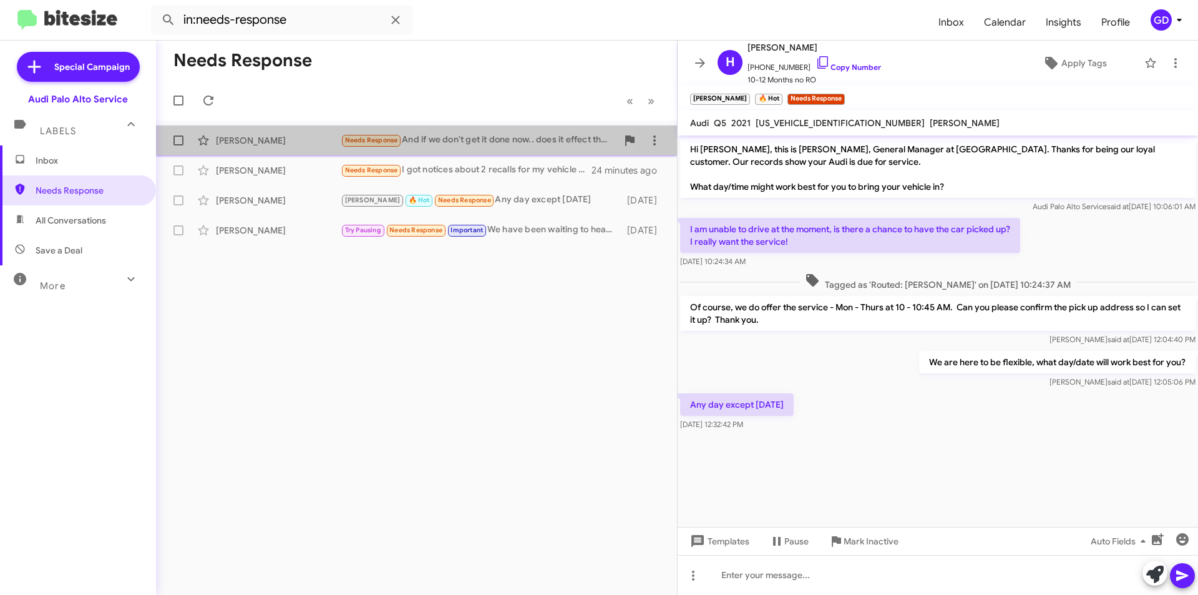
click at [259, 142] on div "[PERSON_NAME]" at bounding box center [278, 140] width 125 height 12
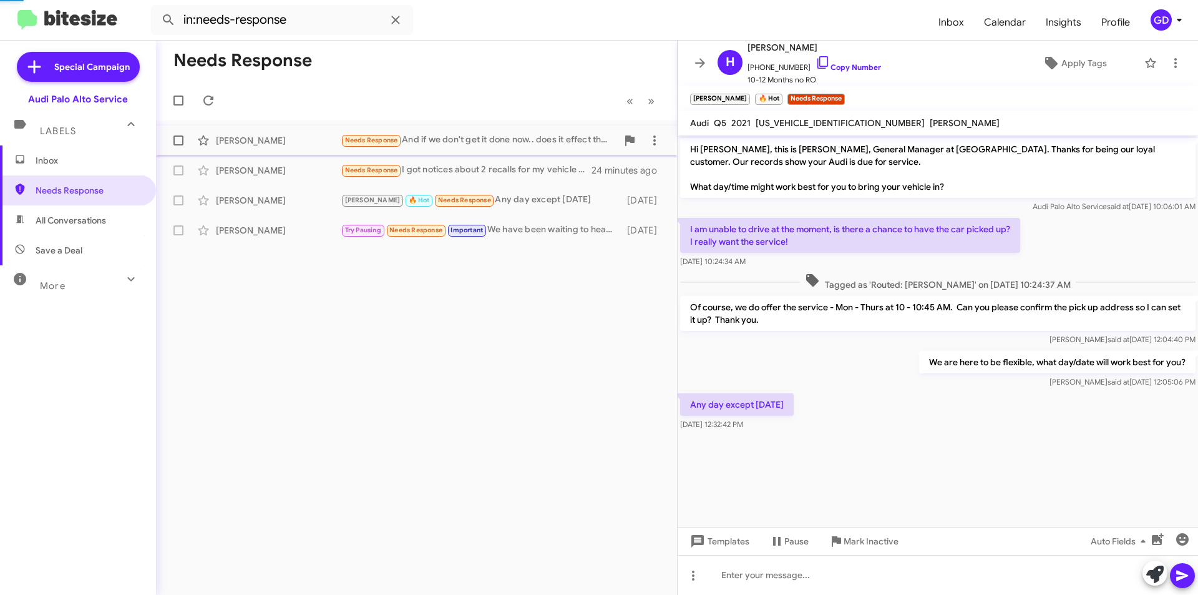
scroll to position [114, 0]
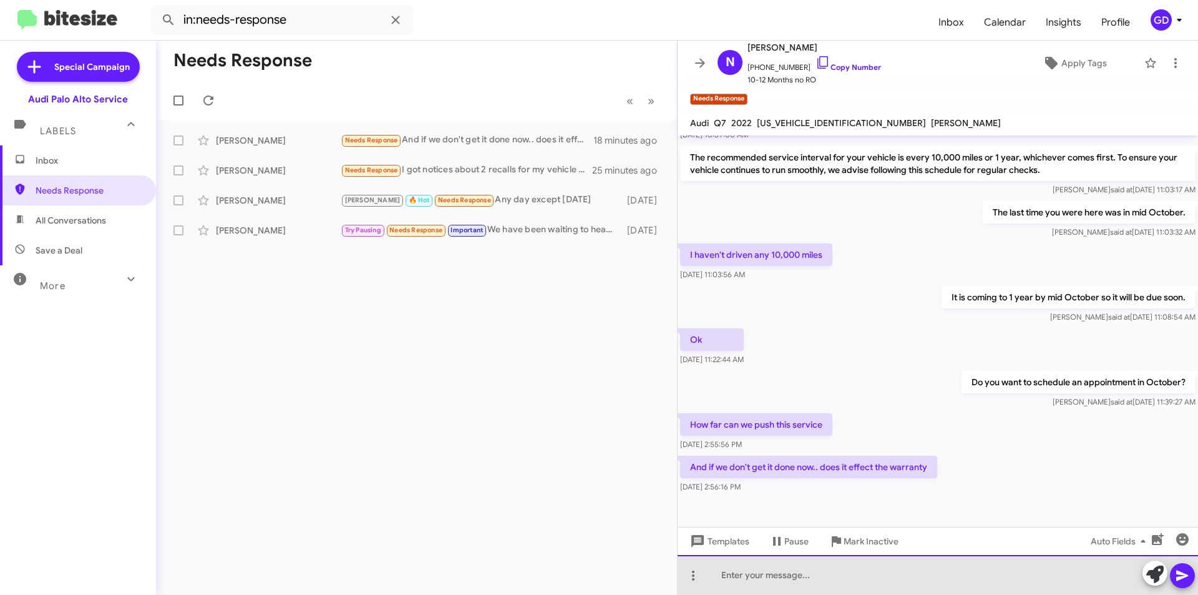
click at [714, 570] on div at bounding box center [938, 575] width 521 height 40
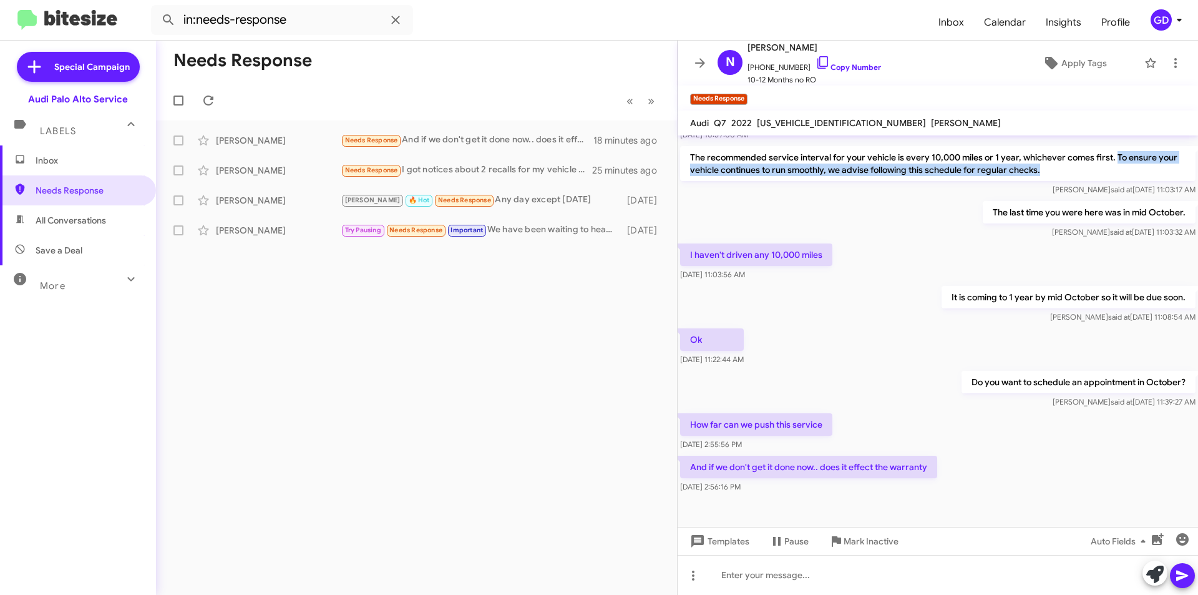
drag, startPoint x: 1116, startPoint y: 158, endPoint x: 1172, endPoint y: 172, distance: 57.4
click at [1172, 172] on p "The recommended service interval for your vehicle is every 10,000 miles or 1 ye…" at bounding box center [938, 163] width 516 height 35
copy p "To ensure your vehicle continues to run smoothly, we advise following this sche…"
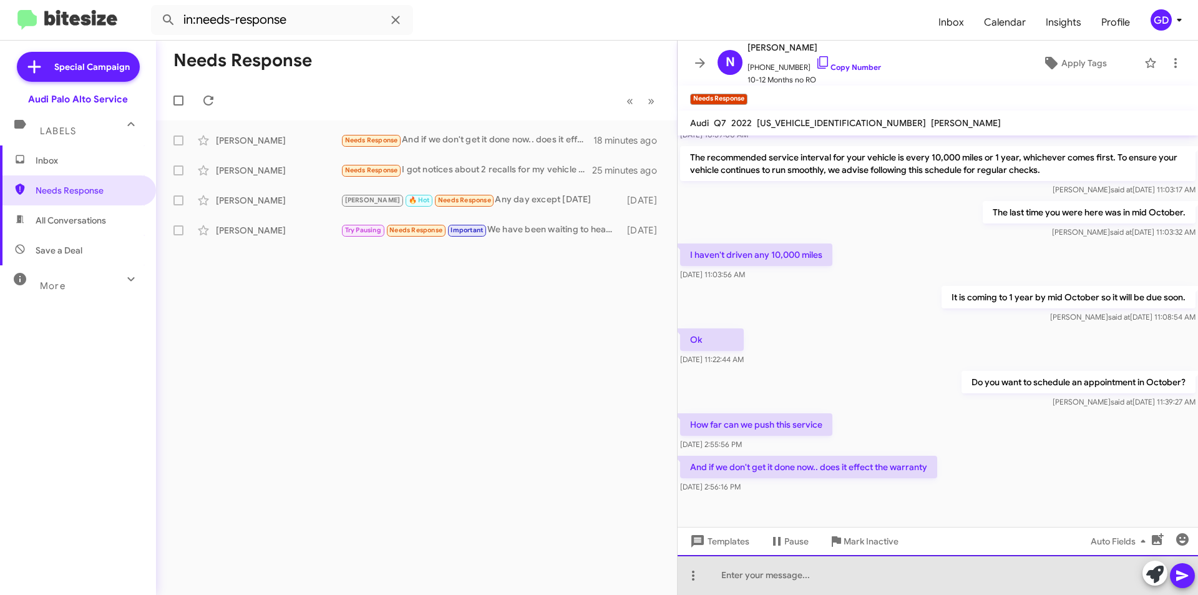
click at [753, 580] on div at bounding box center [938, 575] width 521 height 40
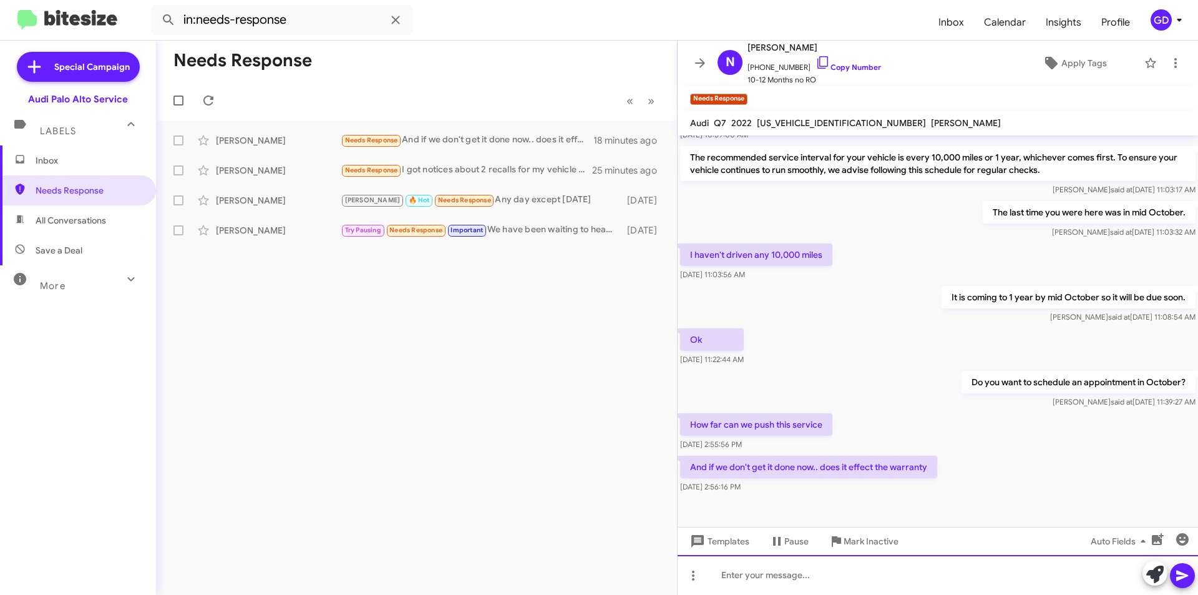
paste div
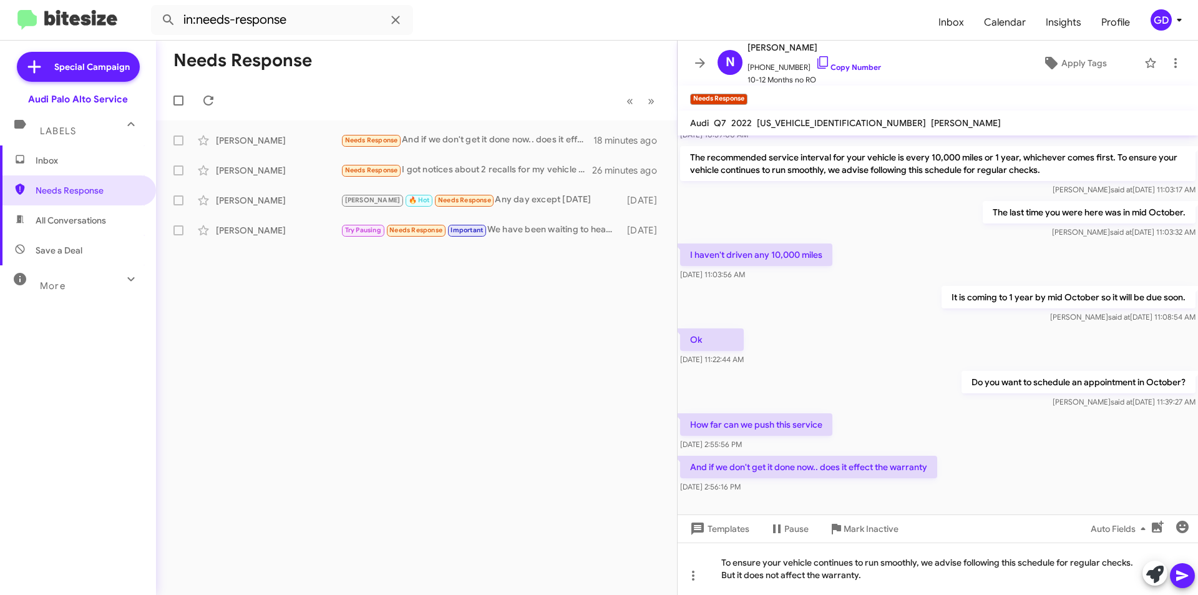
click at [1174, 579] on button at bounding box center [1182, 575] width 25 height 25
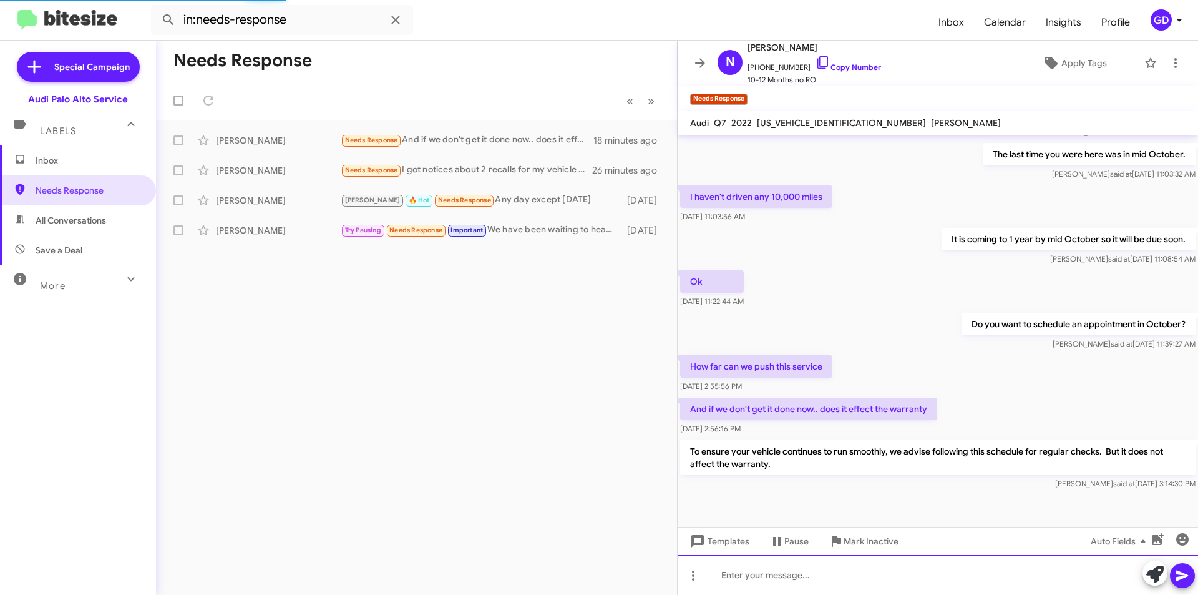
scroll to position [147, 0]
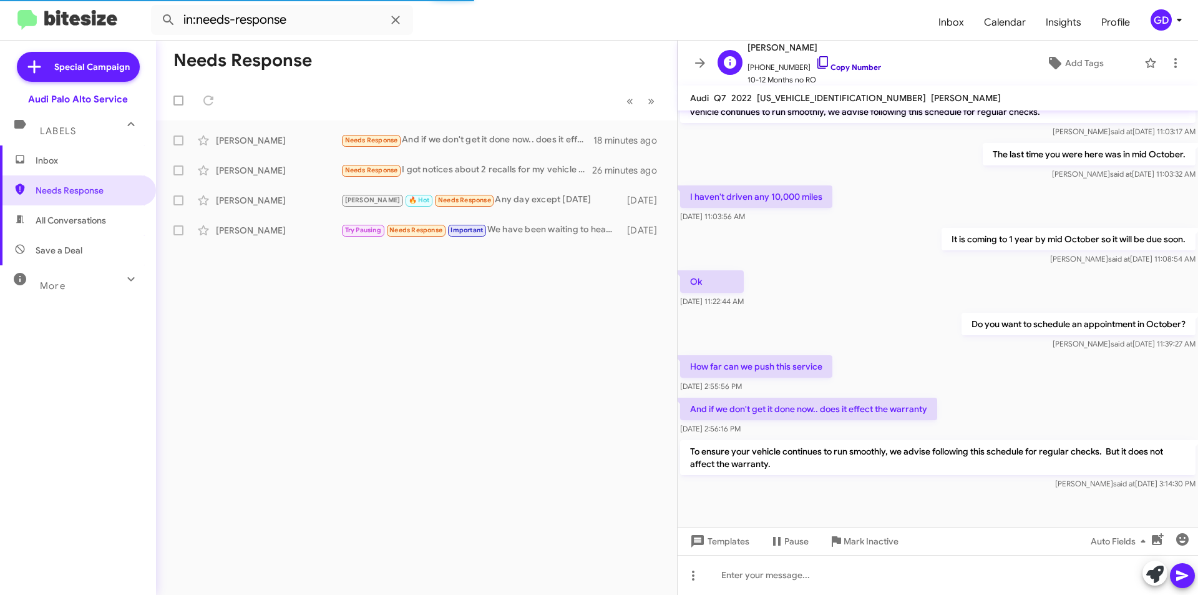
click at [838, 67] on link "Copy Number" at bounding box center [849, 66] width 66 height 9
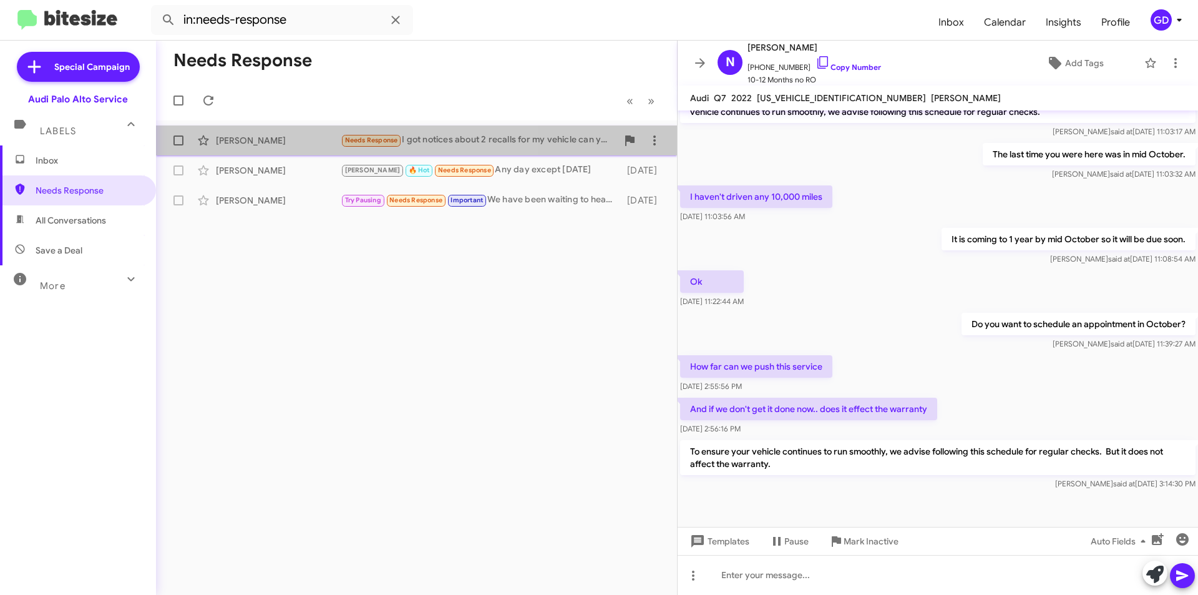
click at [291, 145] on div "[PERSON_NAME]" at bounding box center [278, 140] width 125 height 12
